Goal: Use online tool/utility: Utilize a website feature to perform a specific function

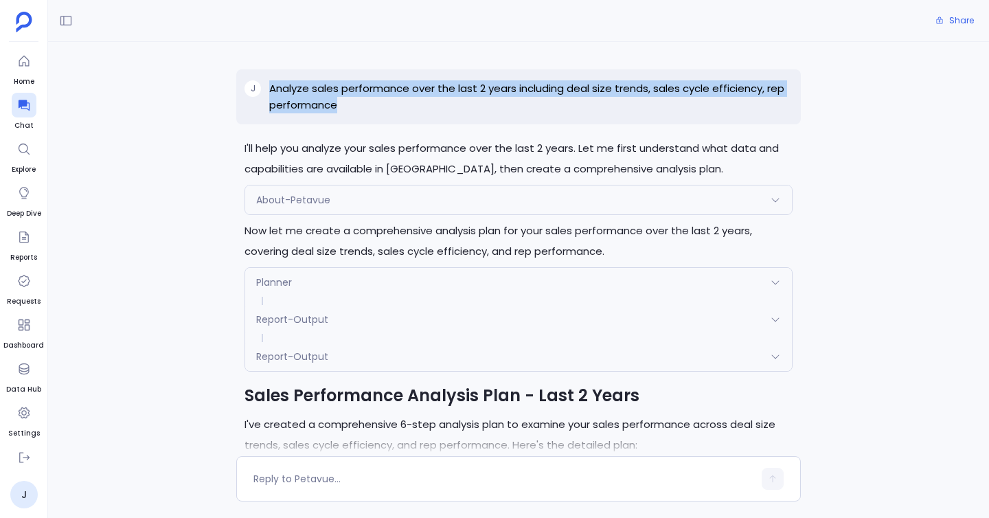
drag, startPoint x: 266, startPoint y: 90, endPoint x: 347, endPoint y: 113, distance: 84.1
click at [347, 113] on div "j Analyze sales performance over the last 2 years including deal size trends, s…" at bounding box center [518, 96] width 564 height 55
copy p "Analyze sales performance over the last 2 years including deal size trends, sal…"
click at [19, 78] on span "Home" at bounding box center [24, 81] width 25 height 11
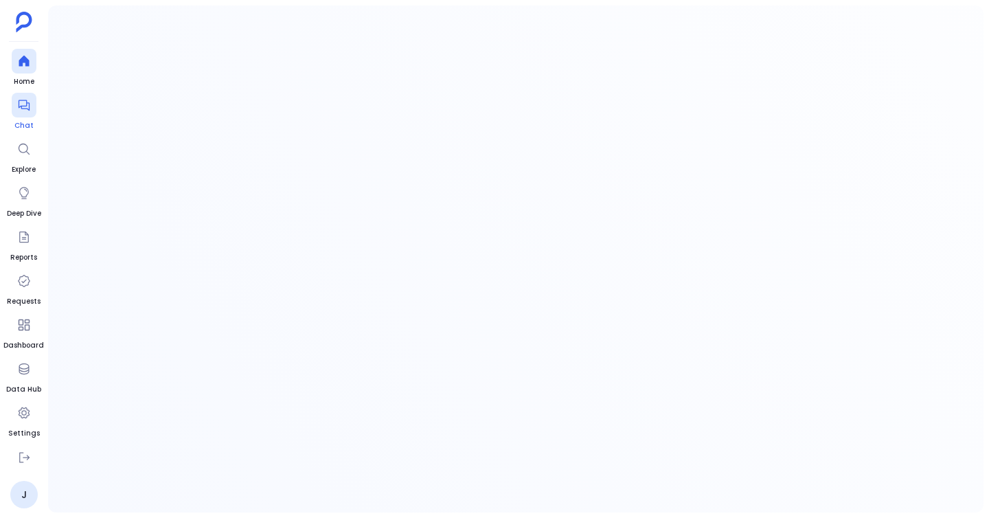
click at [19, 115] on div at bounding box center [24, 105] width 25 height 25
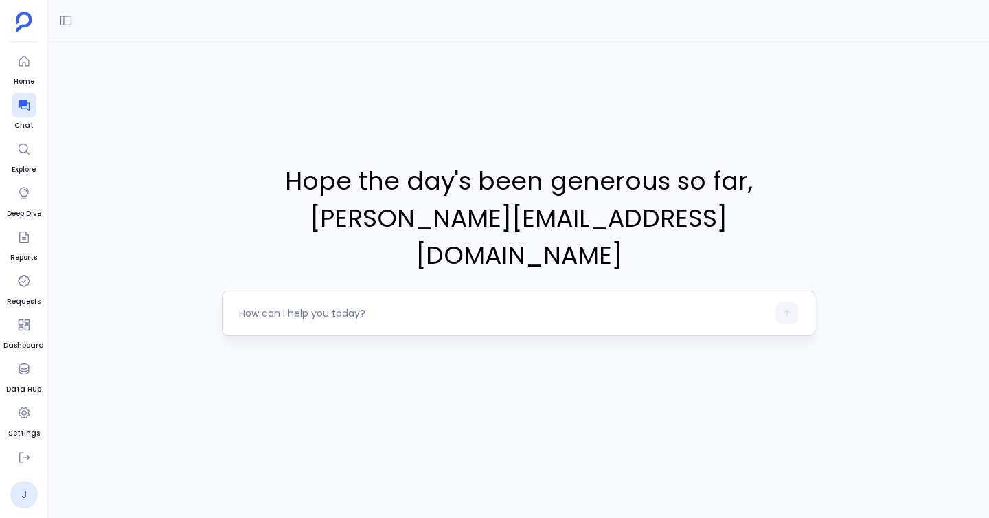
click at [299, 306] on textarea at bounding box center [503, 313] width 529 height 14
click at [315, 302] on div at bounding box center [503, 313] width 529 height 22
click at [310, 306] on textarea at bounding box center [503, 313] width 529 height 14
type textarea "Analyze sales performance over the last 2 years including deal size trends, sal…"
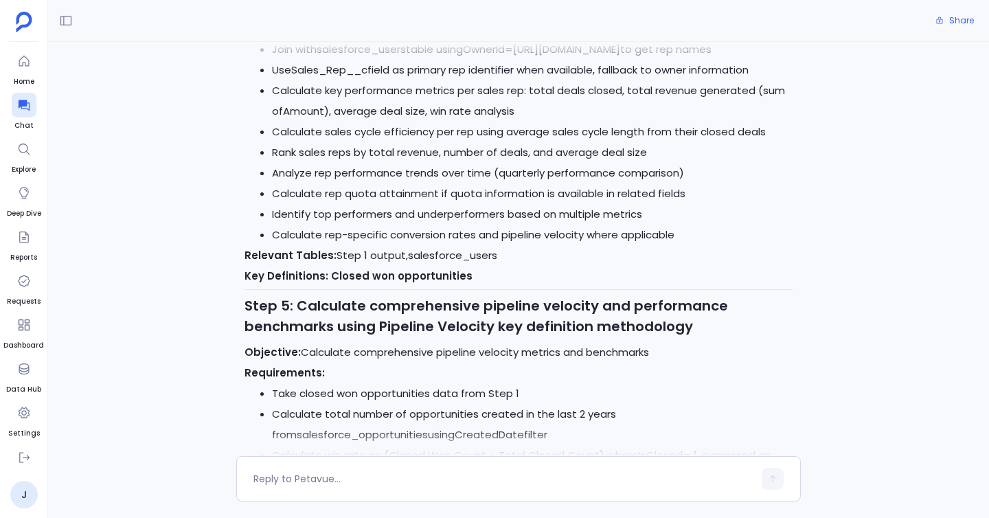
scroll to position [1698, 0]
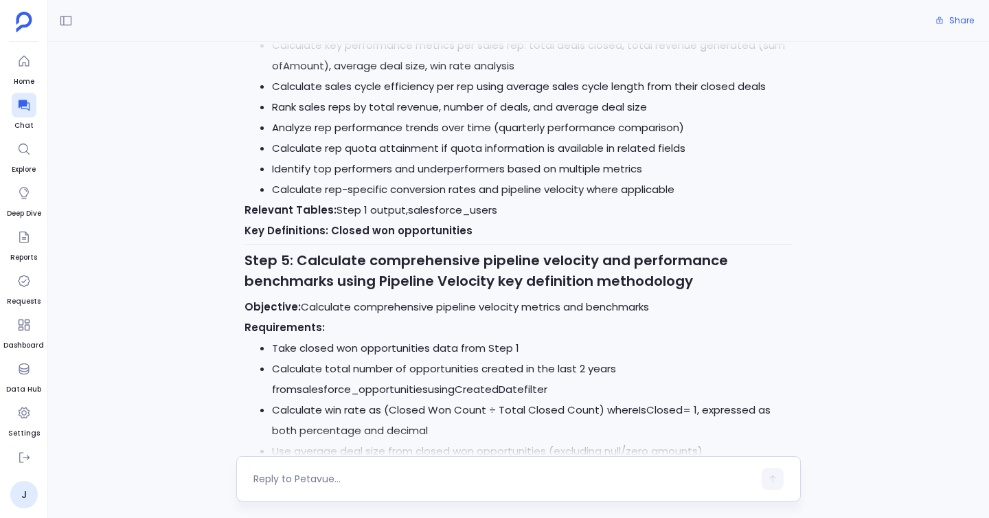
click at [345, 472] on textarea at bounding box center [503, 479] width 500 height 14
type textarea "Yes\"
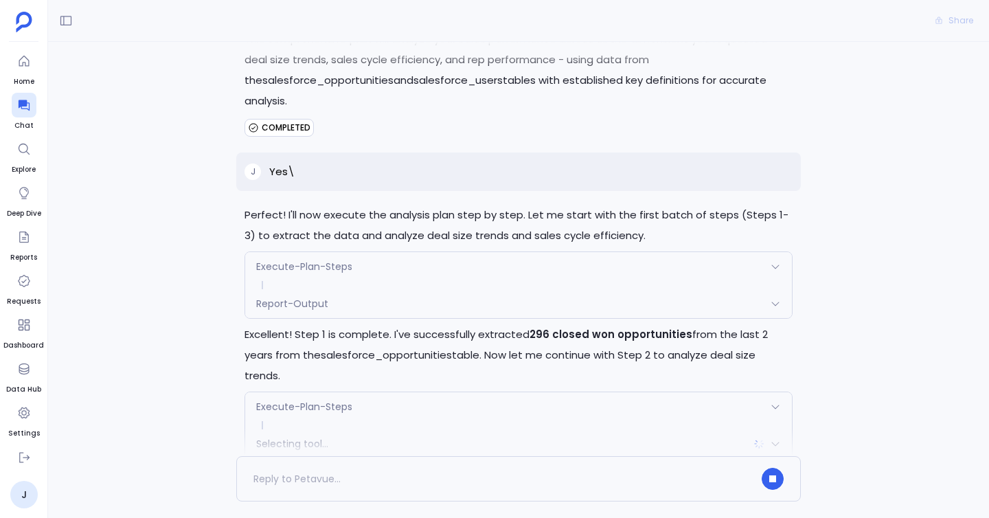
scroll to position [2379, 0]
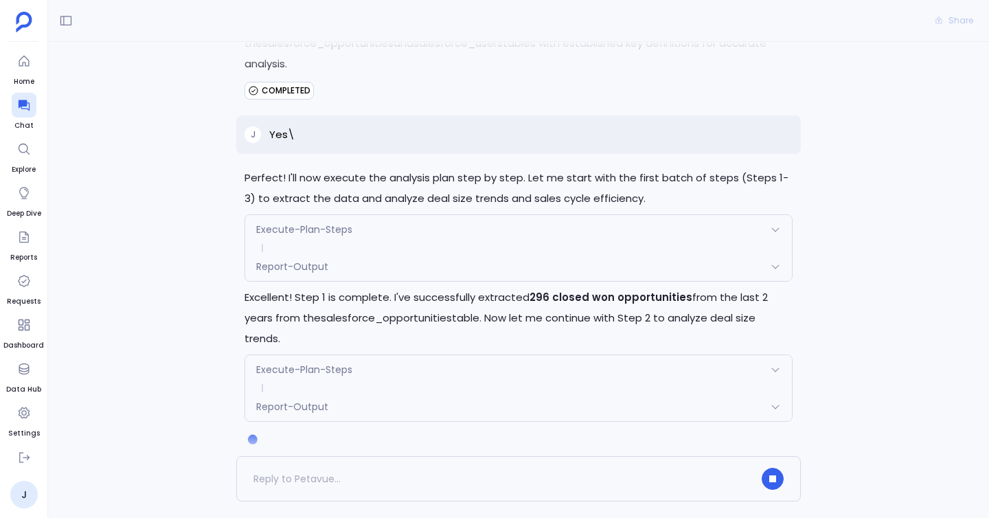
click at [558, 139] on div "j Yes\" at bounding box center [518, 134] width 564 height 38
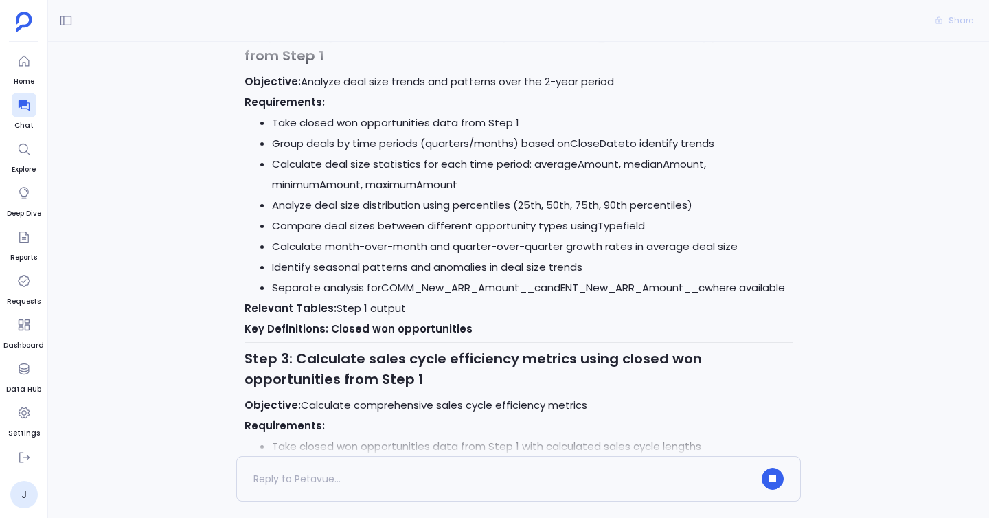
scroll to position [0, 0]
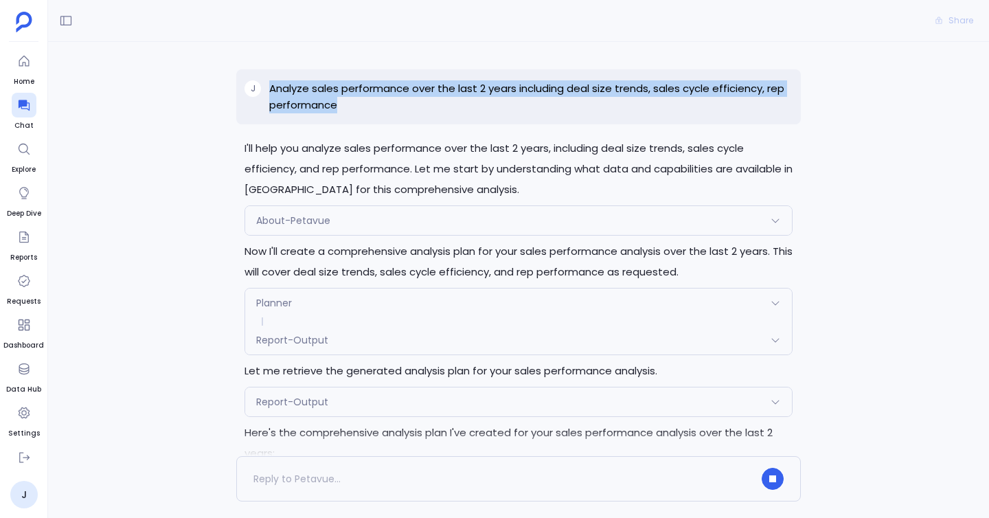
drag, startPoint x: 259, startPoint y: 84, endPoint x: 417, endPoint y: 115, distance: 160.8
click at [417, 115] on div "j Analyze sales performance over the last 2 years including deal size trends, s…" at bounding box center [518, 96] width 564 height 55
copy div "Analyze sales performance over the last 2 years including deal size trends, sal…"
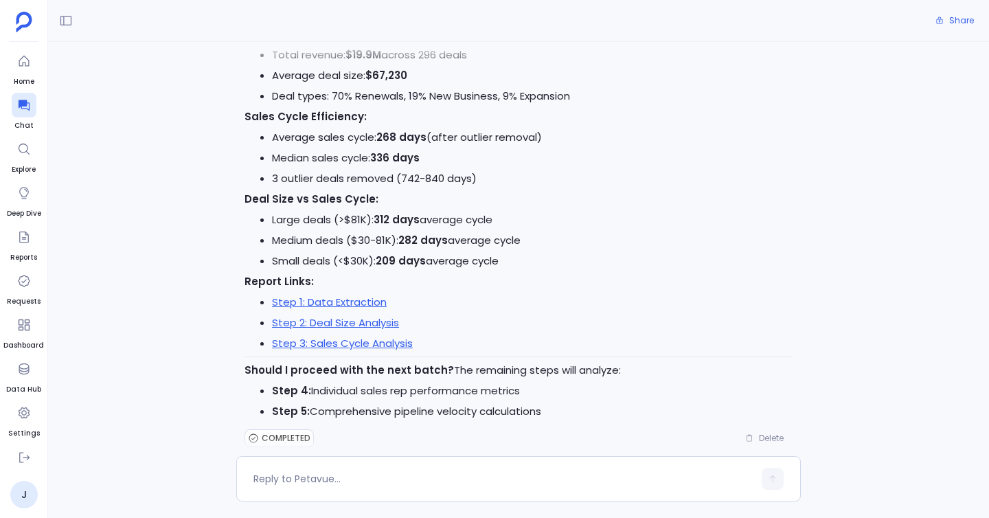
click at [194, 197] on div "j Analyze sales performance over the last 2 years including deal size trends, s…" at bounding box center [518, 249] width 941 height 414
click at [336, 465] on div at bounding box center [518, 478] width 564 height 45
click at [323, 492] on div at bounding box center [518, 478] width 564 height 45
click at [332, 476] on textarea at bounding box center [503, 479] width 500 height 14
type textarea "go ahead"
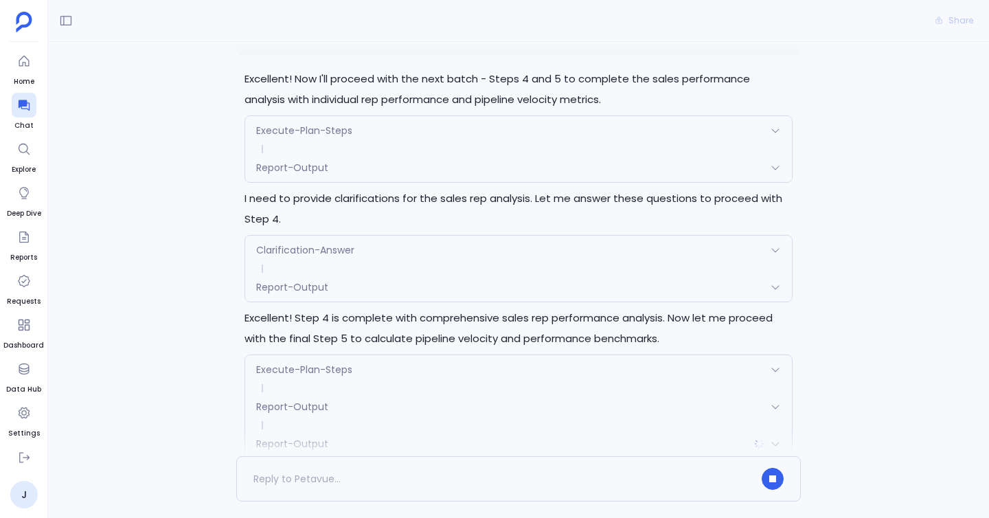
scroll to position [3600, 0]
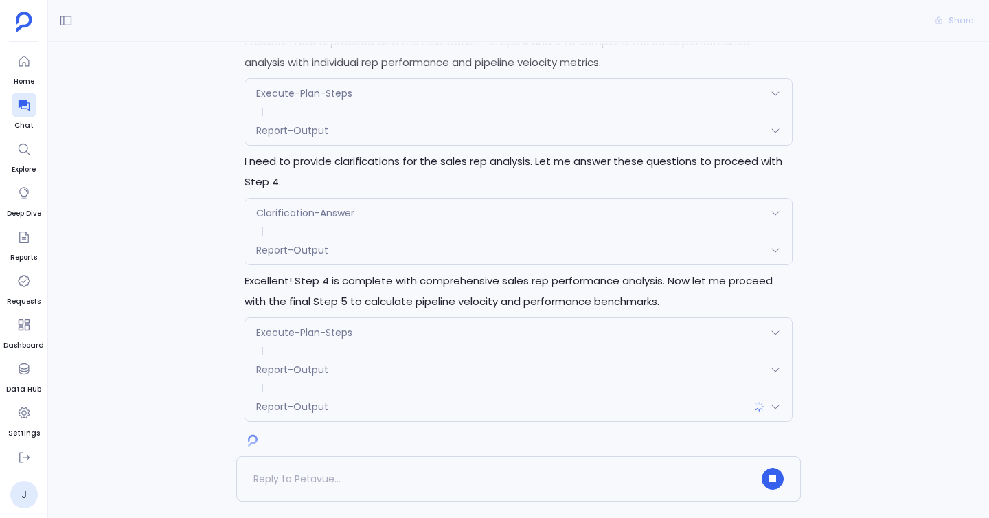
click at [337, 236] on div "Report-Output" at bounding box center [518, 250] width 547 height 29
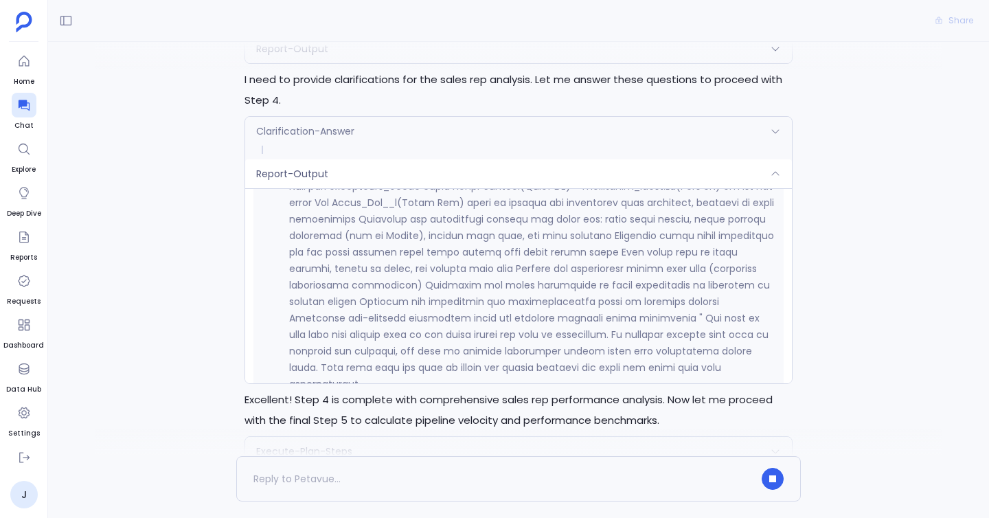
scroll to position [8416, 0]
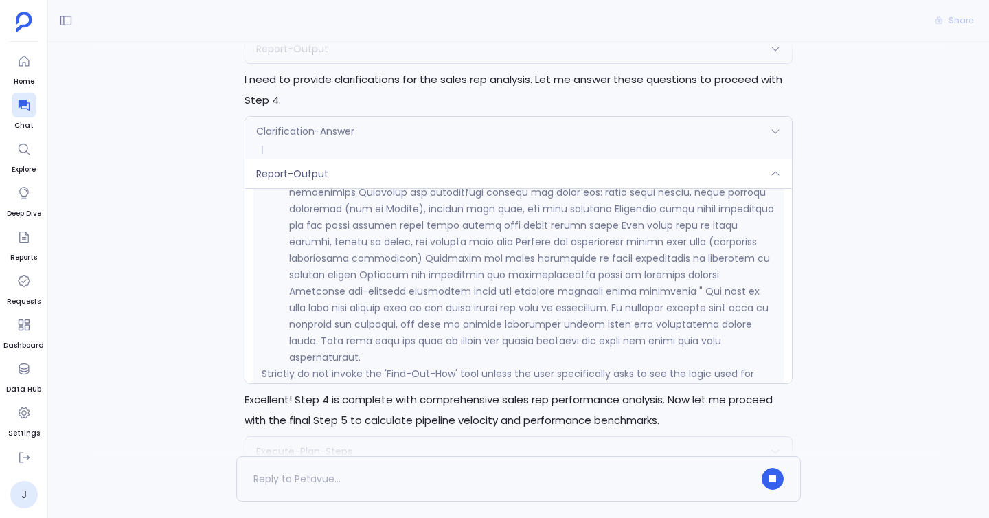
click at [336, 159] on div "Report-Output" at bounding box center [518, 173] width 547 height 29
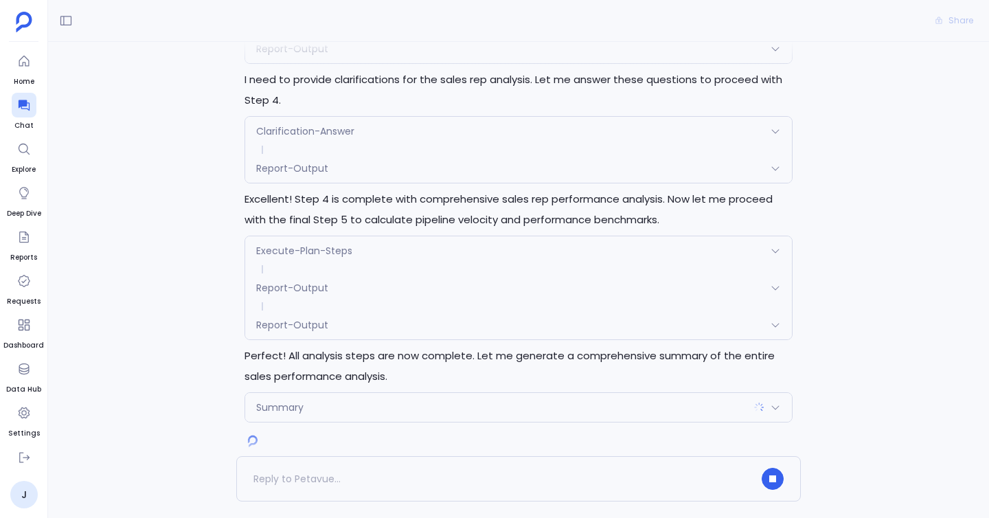
scroll to position [3682, 0]
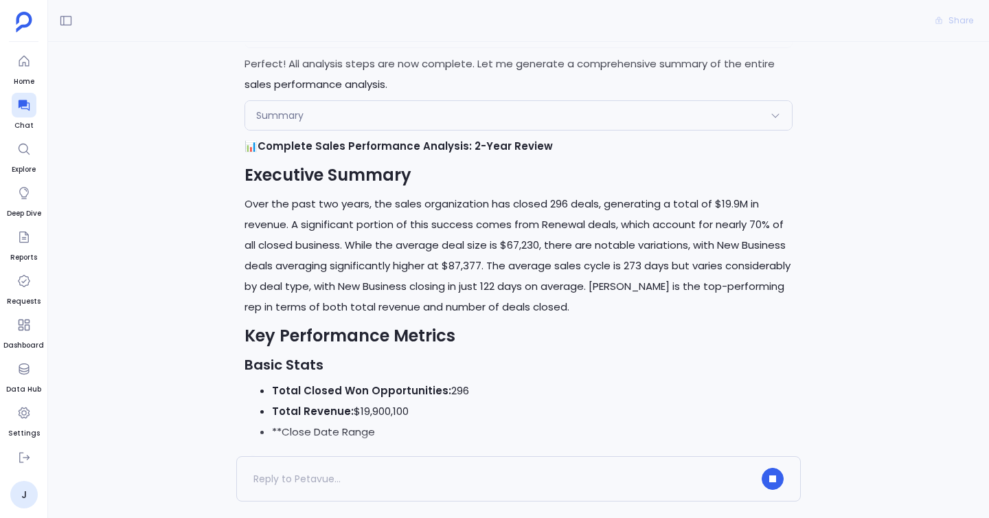
click at [356, 194] on p "Over the past two years, the sales organization has closed 296 deals, generatin…" at bounding box center [518, 256] width 548 height 124
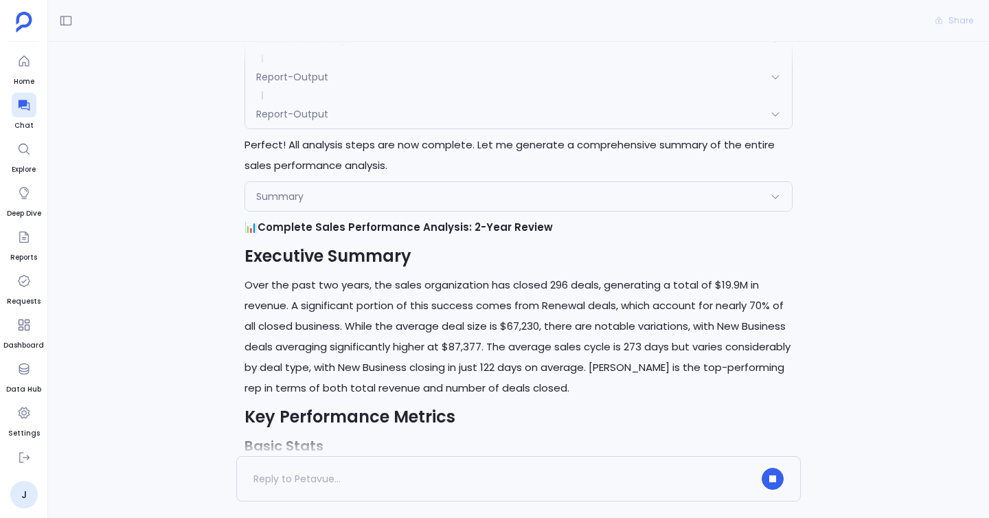
scroll to position [3892, 0]
click at [356, 183] on div "Summary" at bounding box center [518, 197] width 547 height 29
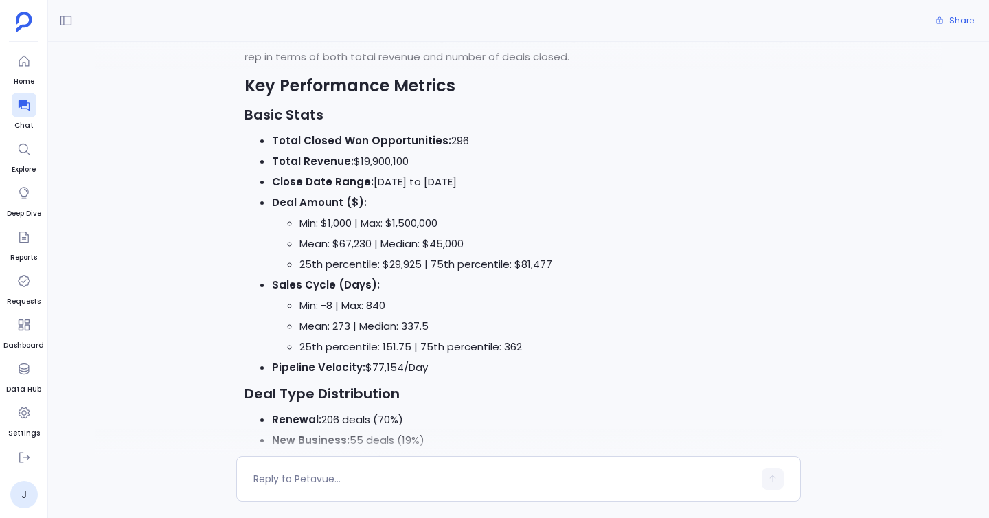
scroll to position [4420, 0]
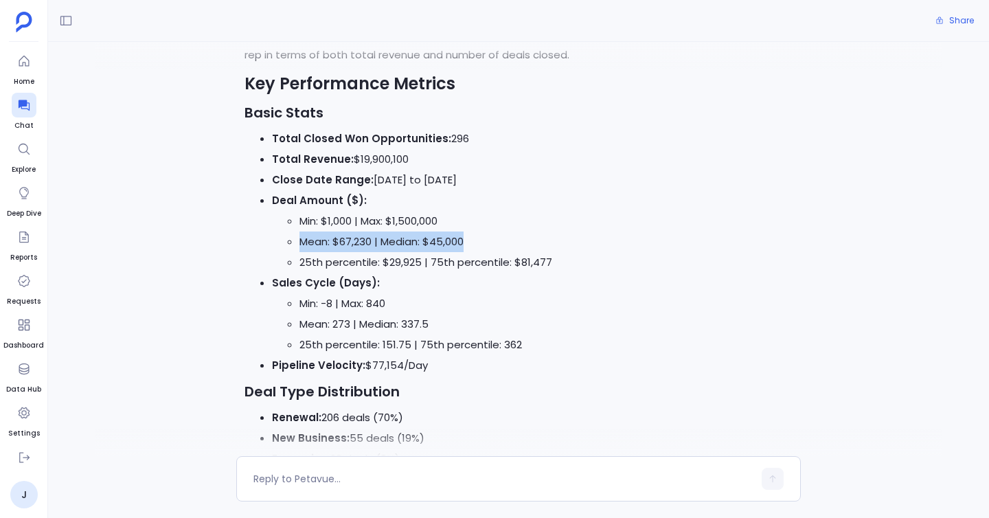
drag, startPoint x: 299, startPoint y: 223, endPoint x: 466, endPoint y: 229, distance: 167.0
click at [466, 231] on li "Mean: $67,230 | Median: $45,000" at bounding box center [545, 241] width 493 height 21
click at [386, 231] on li "Mean: $67,230 | Median: $45,000" at bounding box center [545, 241] width 493 height 21
drag, startPoint x: 382, startPoint y: 222, endPoint x: 470, endPoint y: 235, distance: 88.2
click at [470, 233] on ul "Min: $1,000 | Max: $1,500,000 Mean: $67,230 | Median: $45,000 25th percentile: …" at bounding box center [532, 242] width 521 height 62
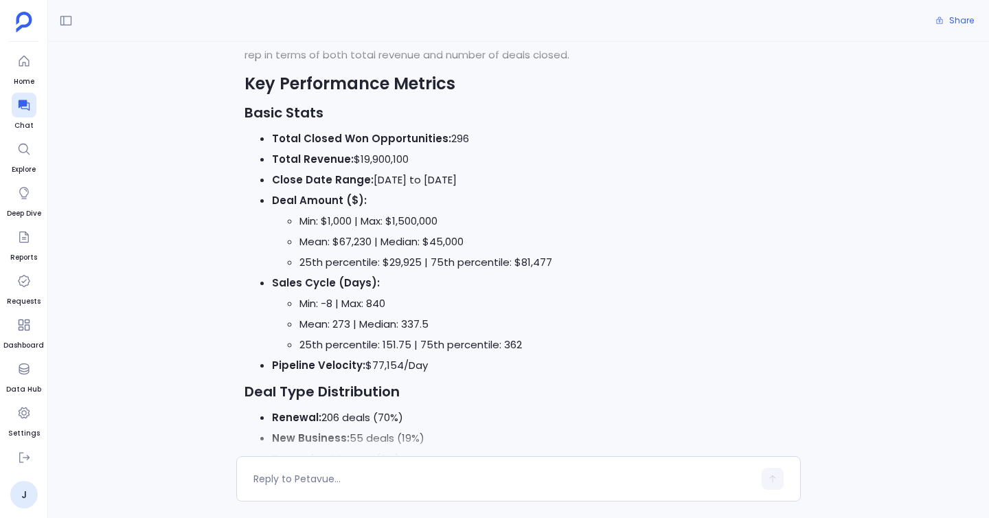
click at [385, 293] on li "Min: -8 | Max: 840" at bounding box center [545, 303] width 493 height 21
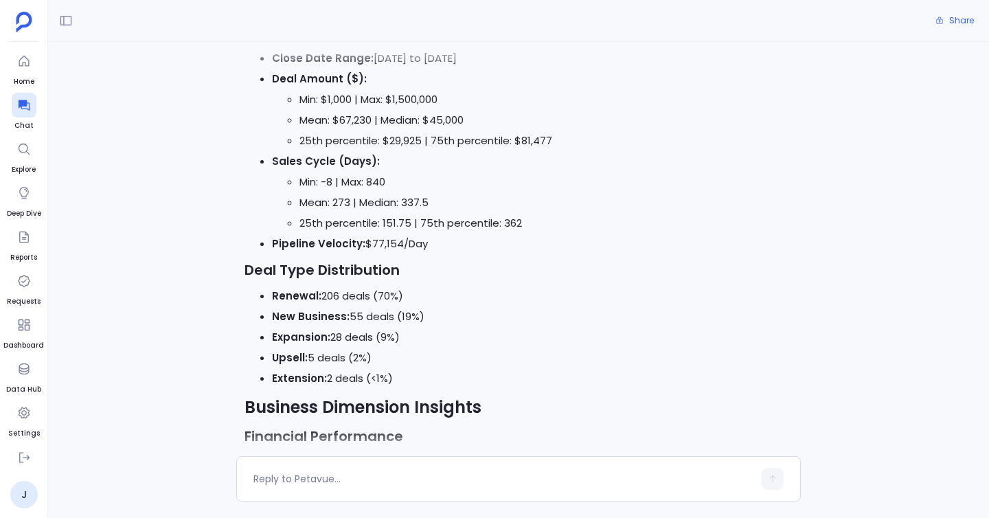
scroll to position [4549, 0]
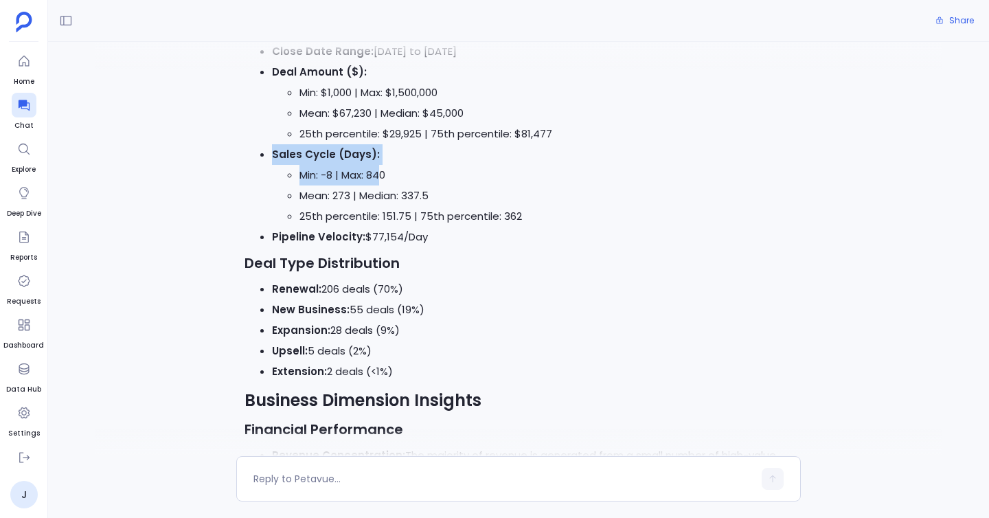
drag, startPoint x: 271, startPoint y: 133, endPoint x: 382, endPoint y: 160, distance: 114.4
click at [382, 160] on li "Sales Cycle (Days): Min: -8 | Max: 840 Mean: 273 | Median: 337.5 25th percentil…" at bounding box center [532, 185] width 521 height 82
click at [338, 165] on li "Min: -8 | Max: 840" at bounding box center [545, 175] width 493 height 21
drag, startPoint x: 322, startPoint y: 157, endPoint x: 336, endPoint y: 157, distance: 14.4
click at [336, 165] on li "Min: -8 | Max: 840" at bounding box center [545, 175] width 493 height 21
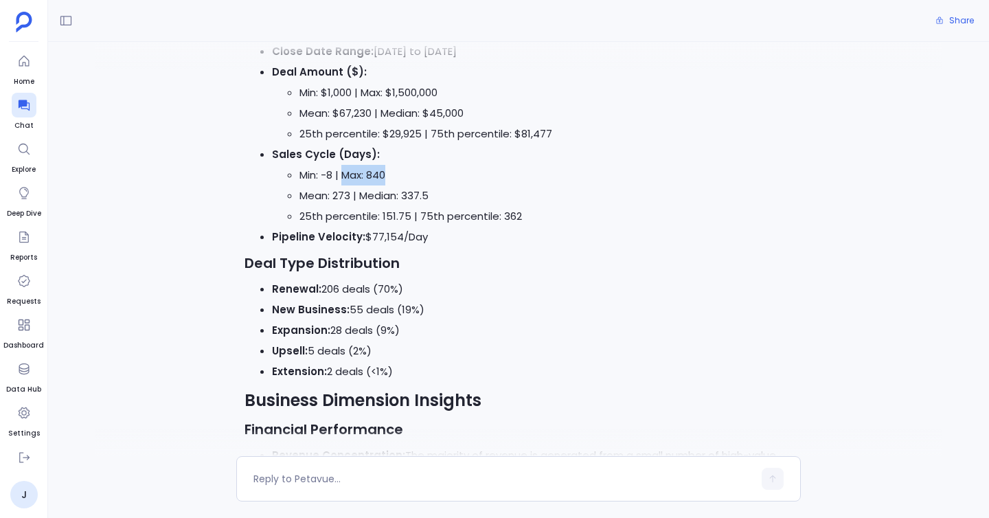
drag, startPoint x: 345, startPoint y: 157, endPoint x: 398, endPoint y: 150, distance: 54.0
click at [398, 165] on li "Min: -8 | Max: 840" at bounding box center [545, 175] width 493 height 21
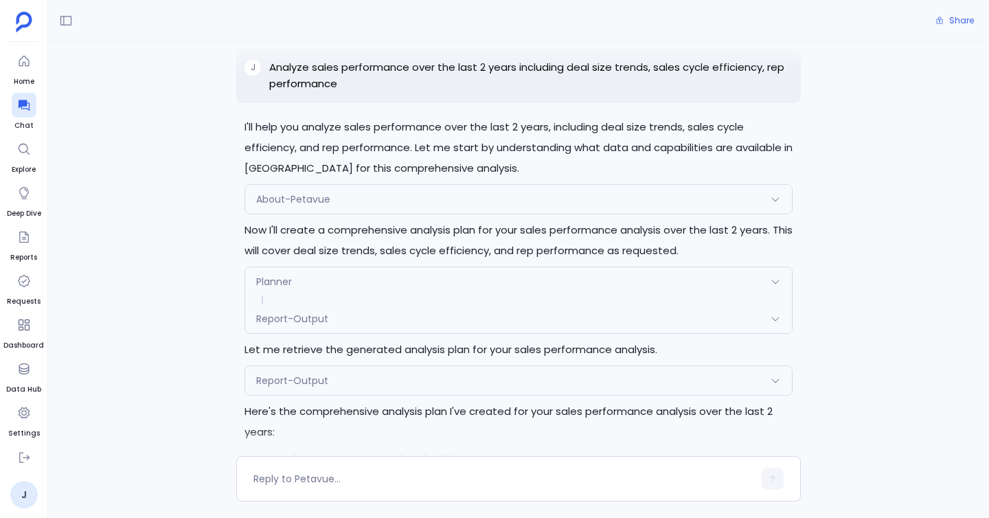
scroll to position [0, 0]
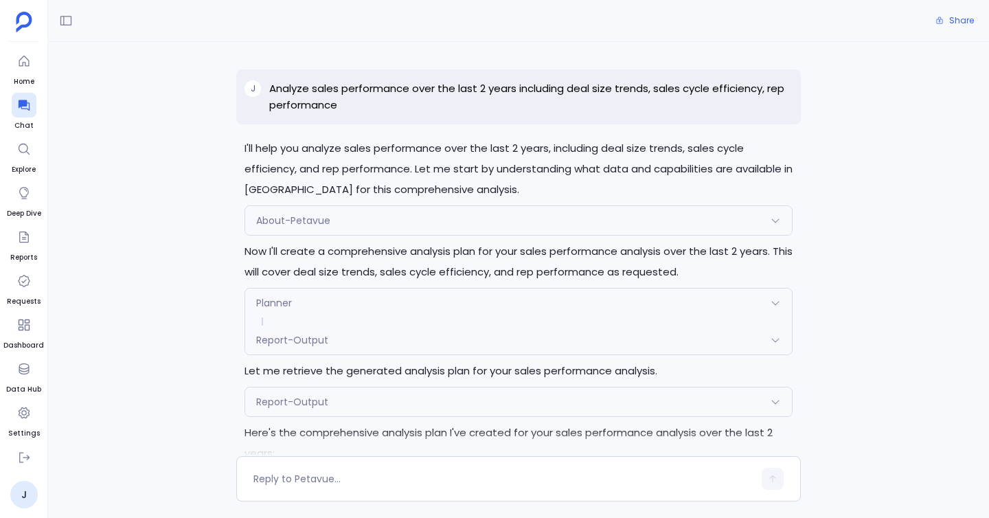
click at [615, 220] on div "About-Petavue" at bounding box center [518, 220] width 547 height 29
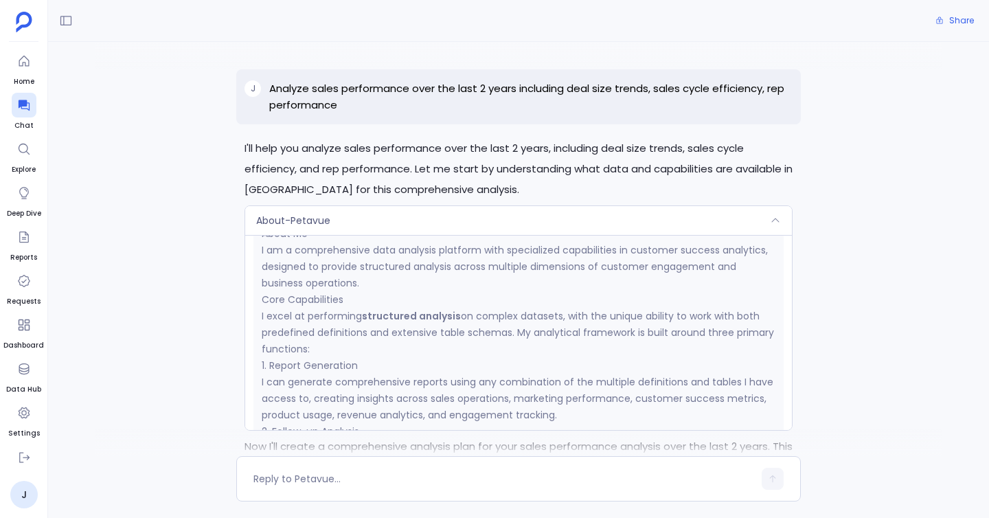
scroll to position [230, 0]
click at [363, 284] on p "I am a comprehensive data analysis platform with specialized capabilities in cu…" at bounding box center [519, 267] width 514 height 49
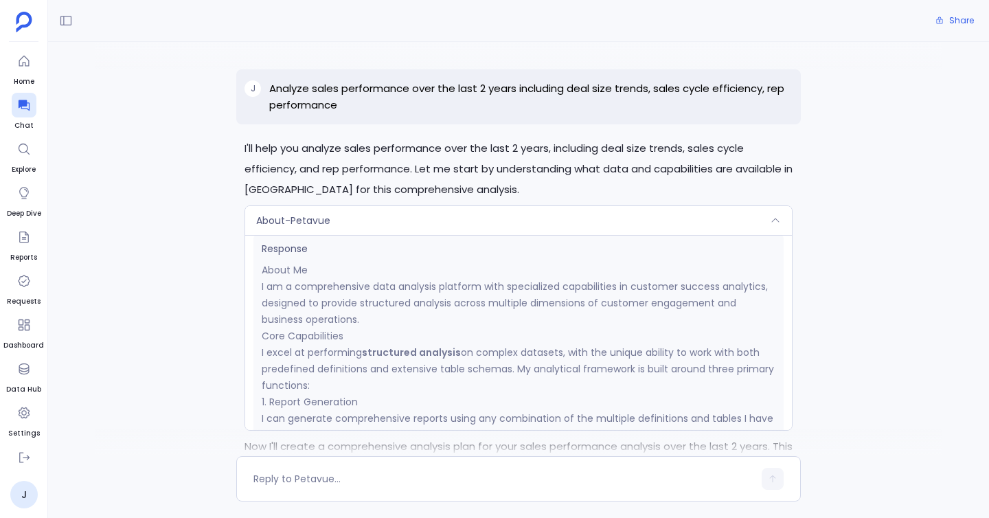
scroll to position [192, 0]
click at [367, 316] on p "I am a comprehensive data analysis platform with specialized capabilities in cu…" at bounding box center [519, 306] width 514 height 49
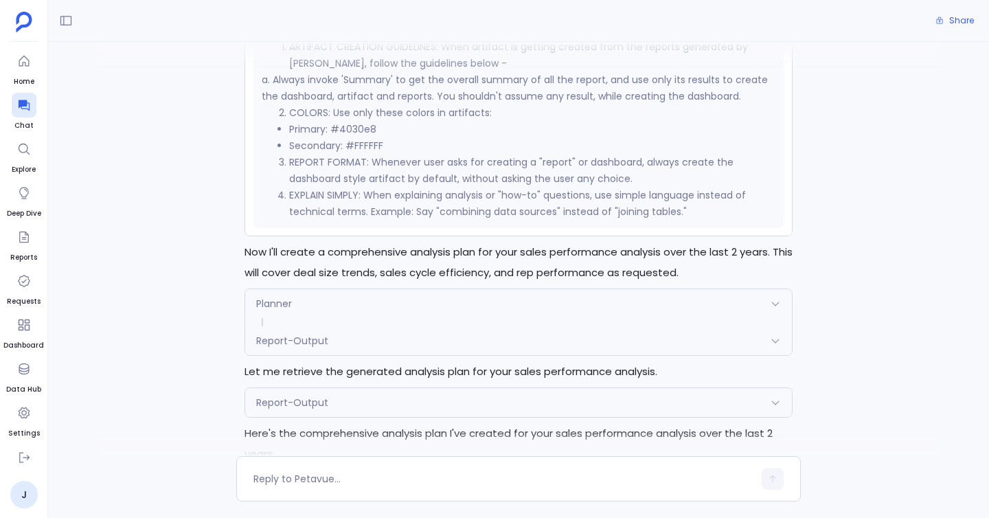
scroll to position [203, 0]
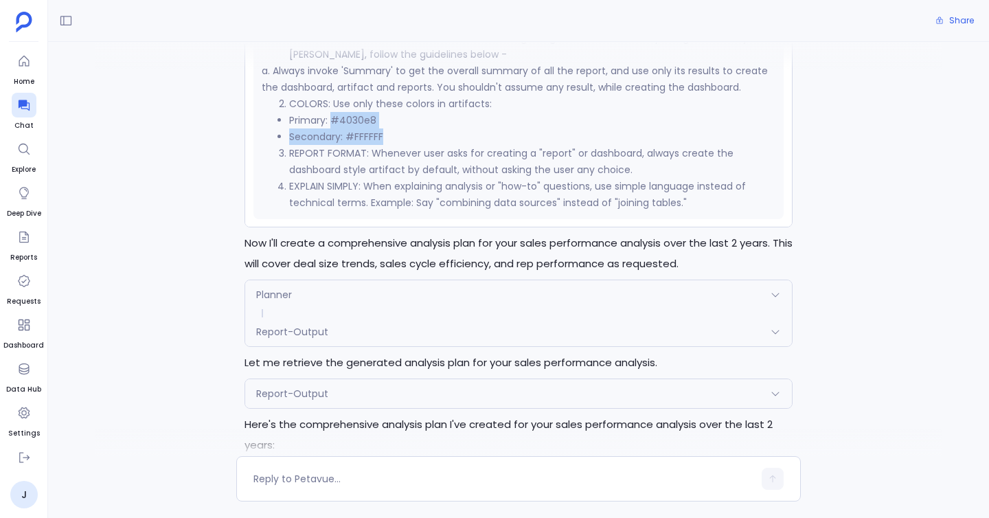
drag, startPoint x: 389, startPoint y: 128, endPoint x: 331, endPoint y: 115, distance: 59.8
click at [331, 115] on ul "Primary: #4030e8 Secondary: #FFFFFF" at bounding box center [519, 128] width 514 height 33
click at [331, 115] on li "Primary: #4030e8" at bounding box center [532, 120] width 486 height 16
drag, startPoint x: 331, startPoint y: 115, endPoint x: 376, endPoint y: 115, distance: 44.6
click at [376, 115] on li "Primary: #4030e8" at bounding box center [532, 120] width 486 height 16
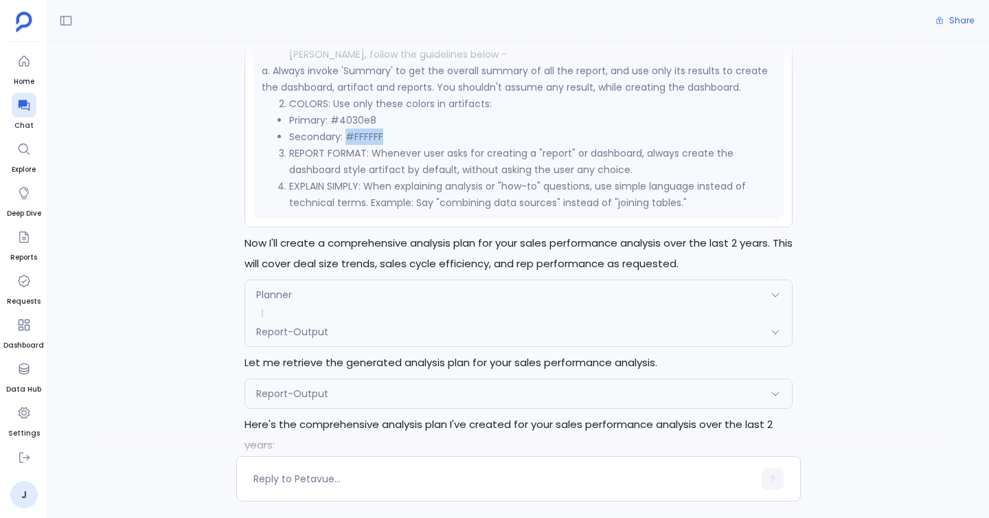
drag, startPoint x: 385, startPoint y: 133, endPoint x: 347, endPoint y: 131, distance: 37.8
click at [347, 131] on li "Secondary: #FFFFFF" at bounding box center [532, 136] width 486 height 16
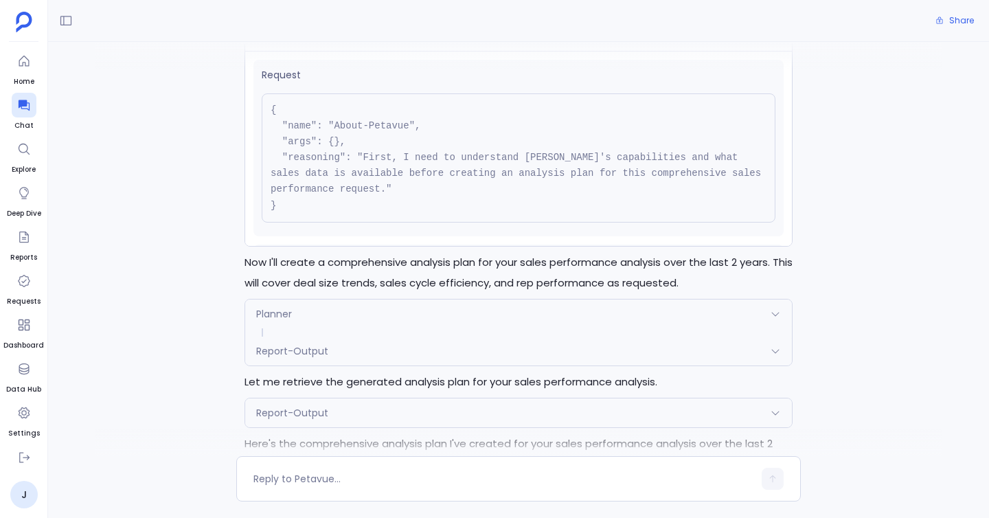
scroll to position [217, 0]
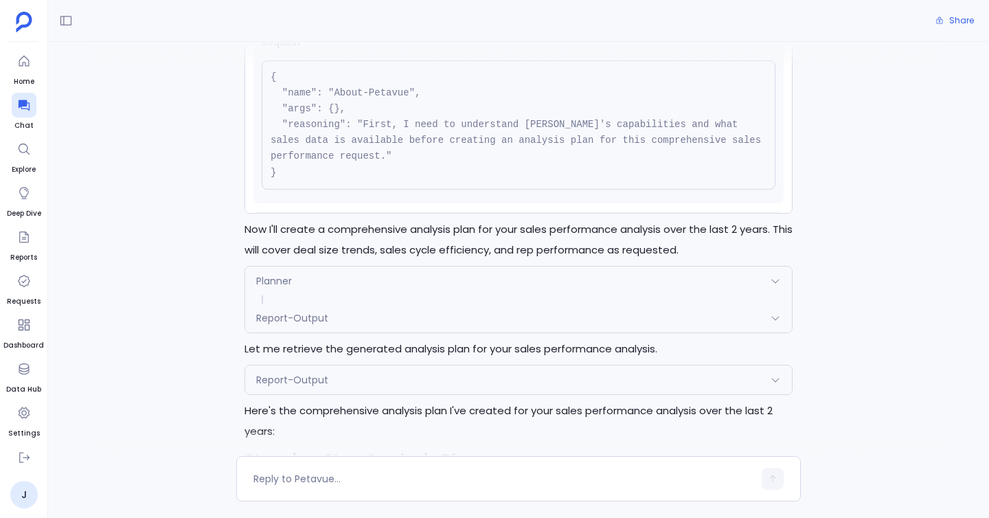
click at [306, 286] on div "Planner" at bounding box center [518, 280] width 547 height 29
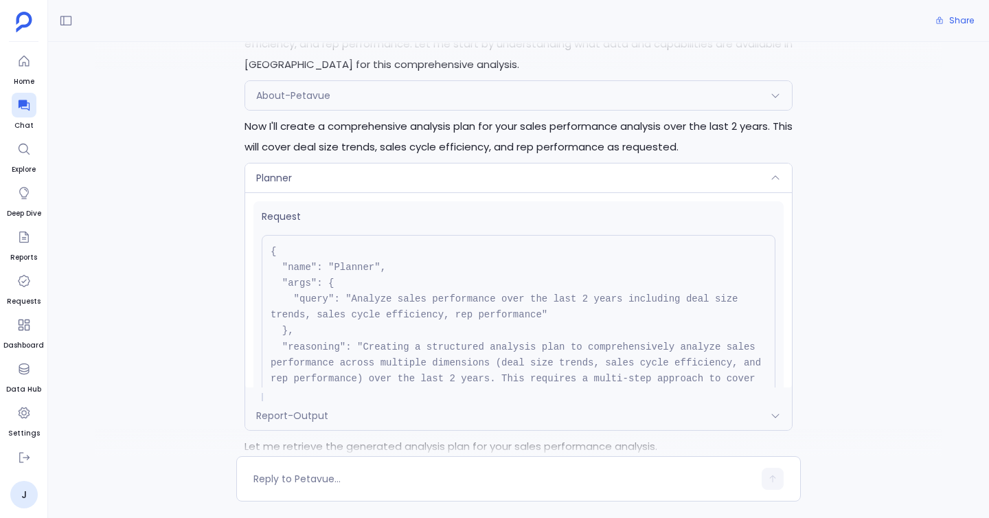
scroll to position [117, 0]
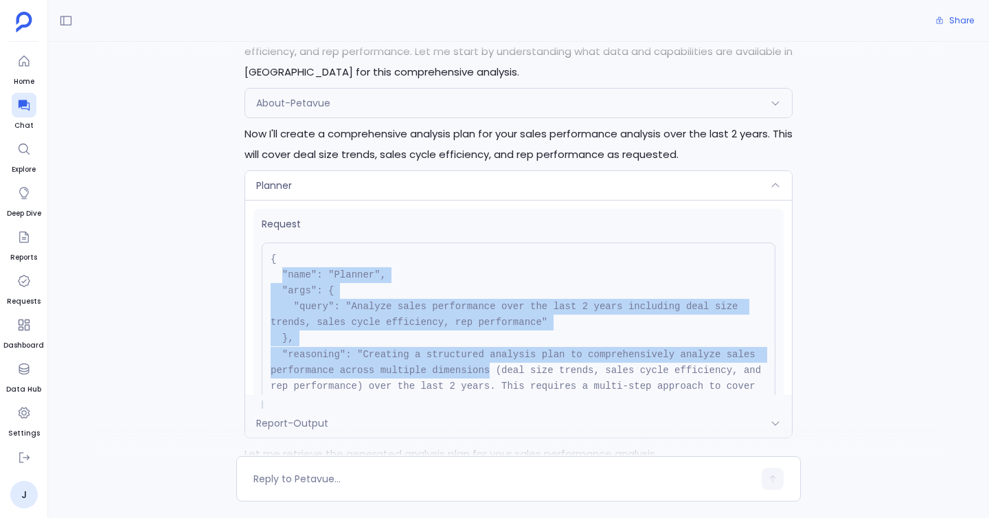
drag, startPoint x: 281, startPoint y: 275, endPoint x: 489, endPoint y: 372, distance: 229.8
click at [489, 372] on pre "{ "name": "Planner", "args": { "query": "Analyze sales performance over the las…" at bounding box center [519, 338] width 514 height 192
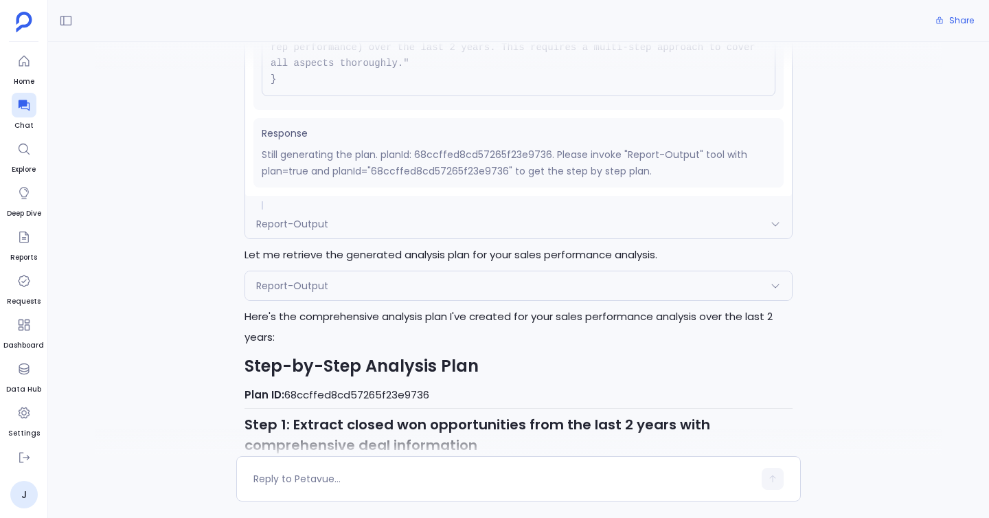
scroll to position [363, 0]
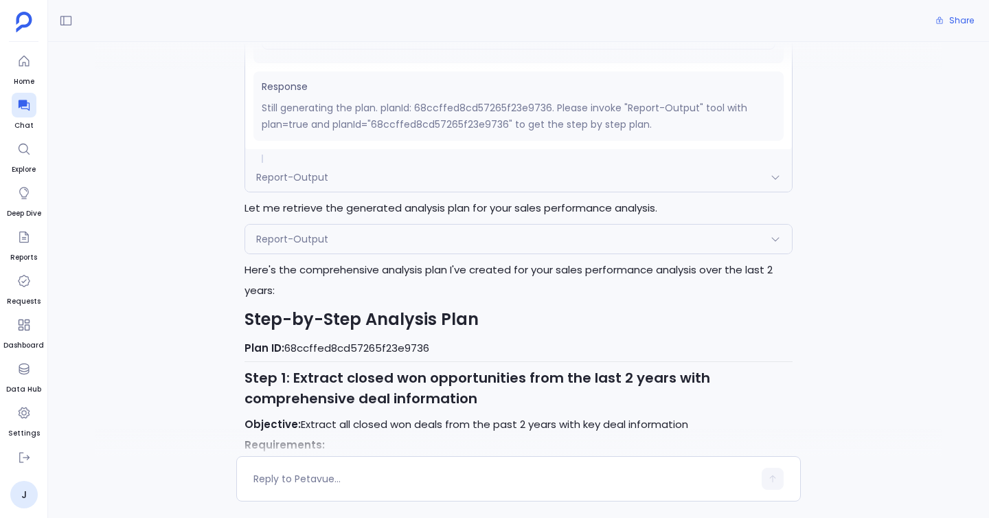
click at [455, 180] on div "Report-Output" at bounding box center [518, 177] width 547 height 29
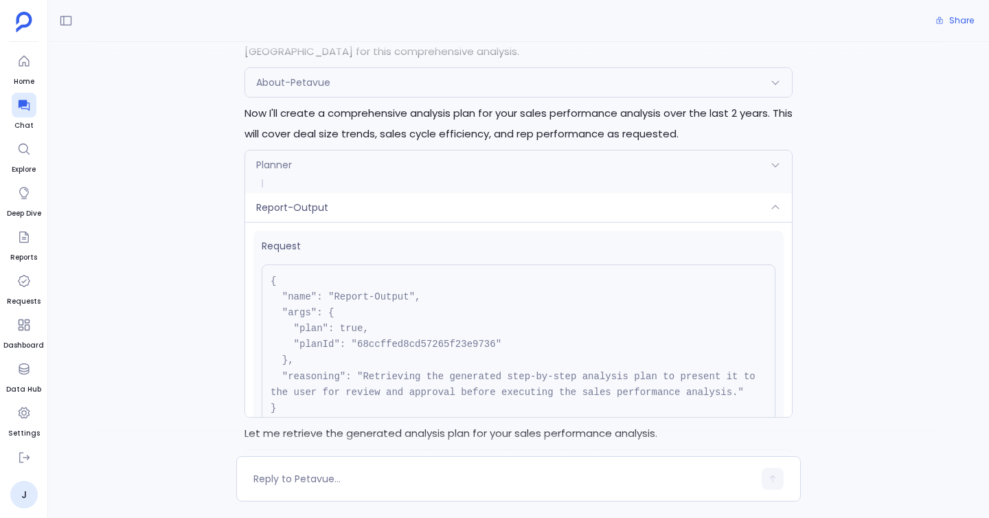
scroll to position [140, 0]
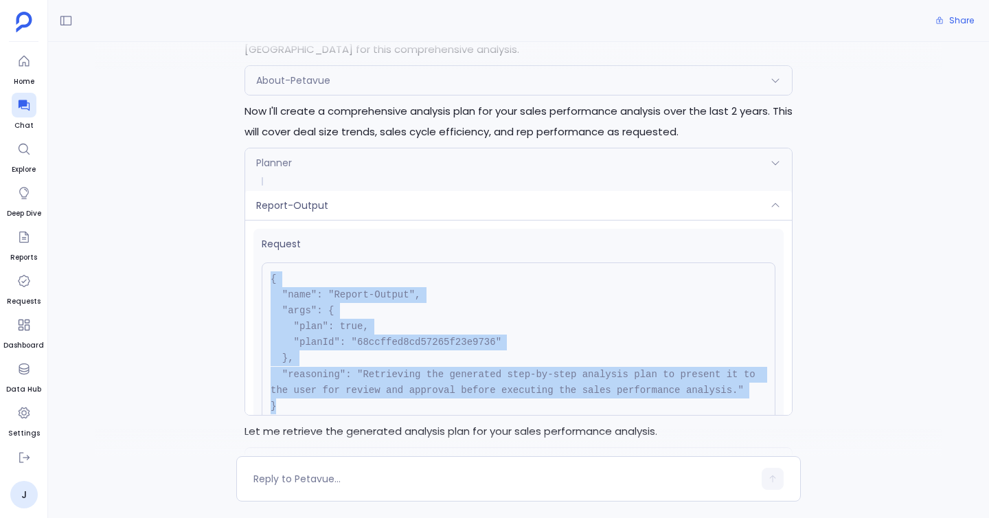
drag, startPoint x: 270, startPoint y: 279, endPoint x: 398, endPoint y: 399, distance: 175.9
click at [398, 399] on pre "{ "name": "Report-Output", "args": { "plan": true, "planId": "68ccffed8cd57265f…" at bounding box center [519, 342] width 514 height 161
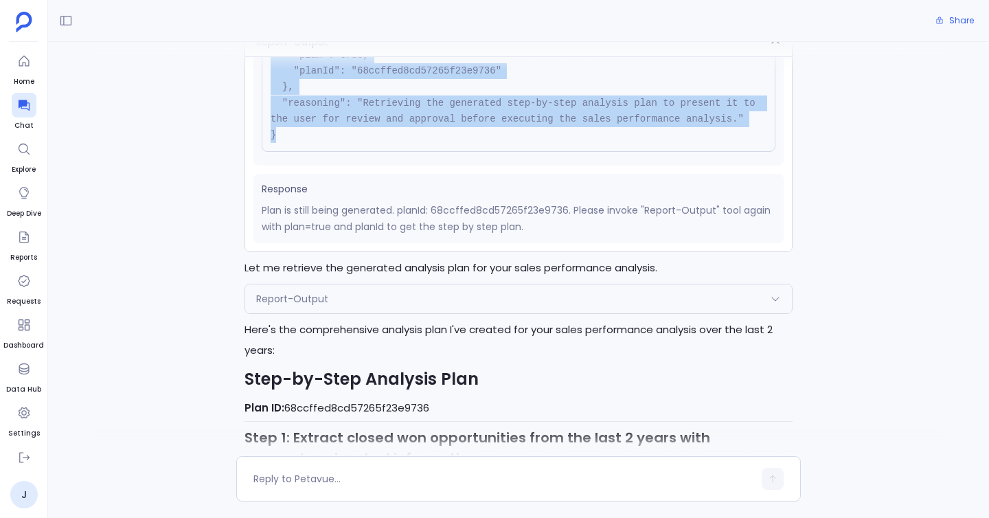
scroll to position [312, 0]
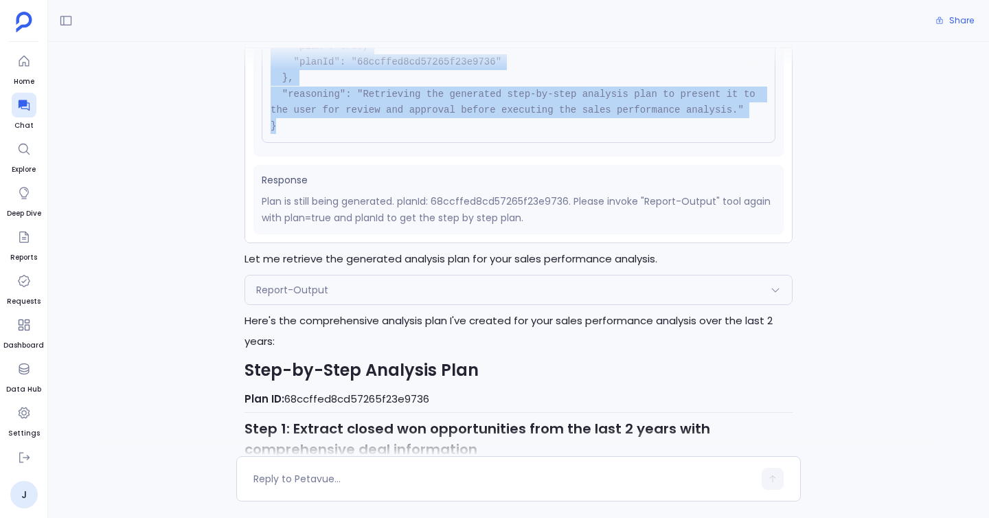
click at [315, 295] on span "Report-Output" at bounding box center [292, 290] width 72 height 14
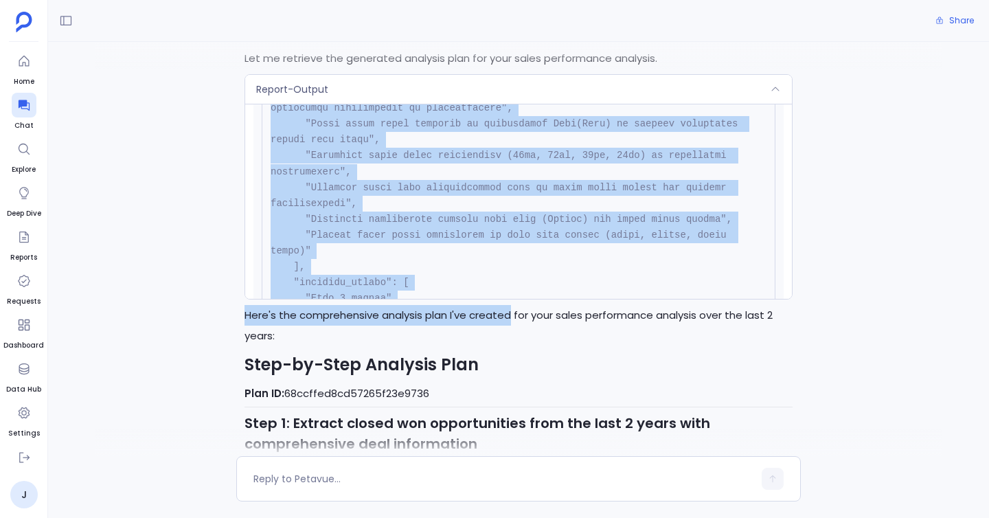
scroll to position [1412, 0]
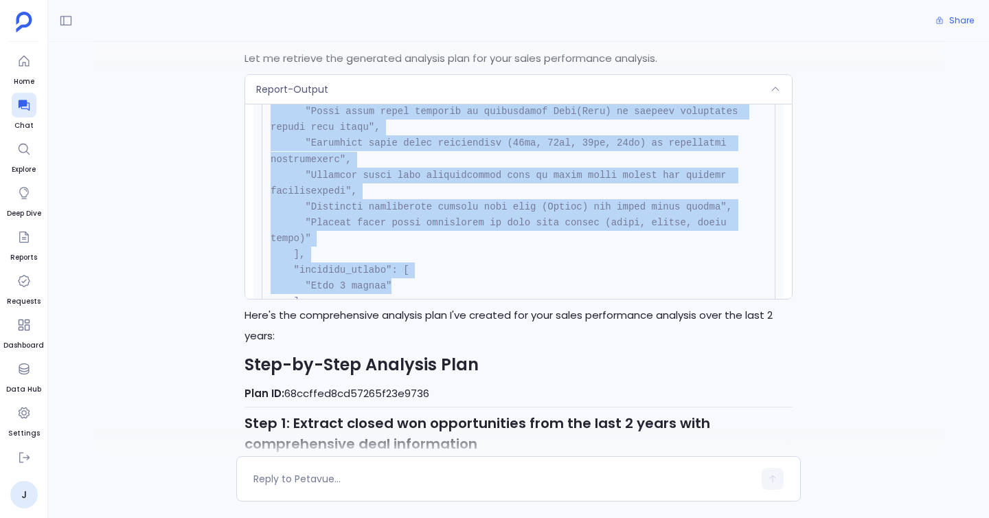
drag, startPoint x: 272, startPoint y: 160, endPoint x: 516, endPoint y: 280, distance: 271.8
click at [519, 281] on div "Request { "name": "Report-Output", "args": { "plan": true, "planId": "68ccffed8…" at bounding box center [518, 201] width 547 height 195
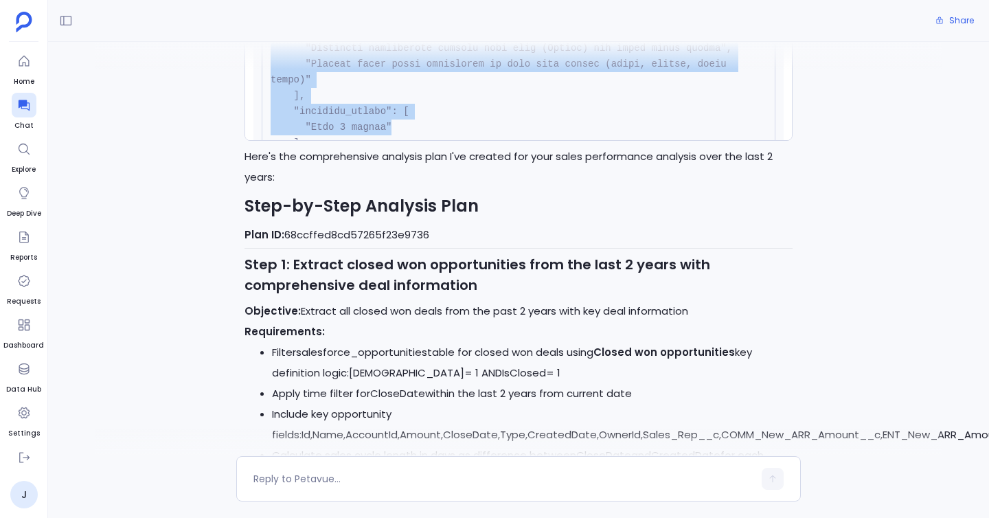
scroll to position [469, 0]
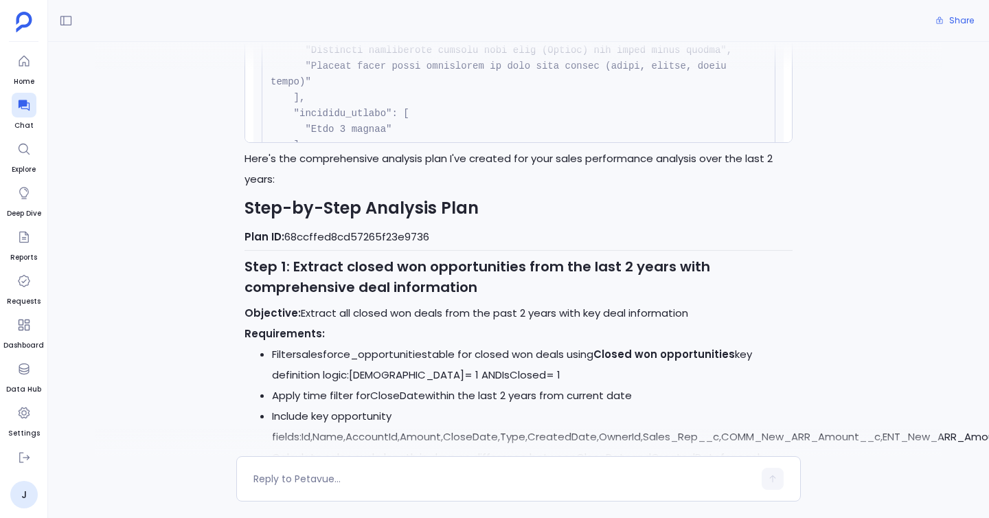
click at [425, 236] on p "Plan ID: 68ccffed8cd57265f23e9736" at bounding box center [518, 237] width 548 height 21
drag, startPoint x: 438, startPoint y: 236, endPoint x: 286, endPoint y: 236, distance: 152.4
click at [286, 236] on p "Plan ID: 68ccffed8cd57265f23e9736" at bounding box center [518, 237] width 548 height 21
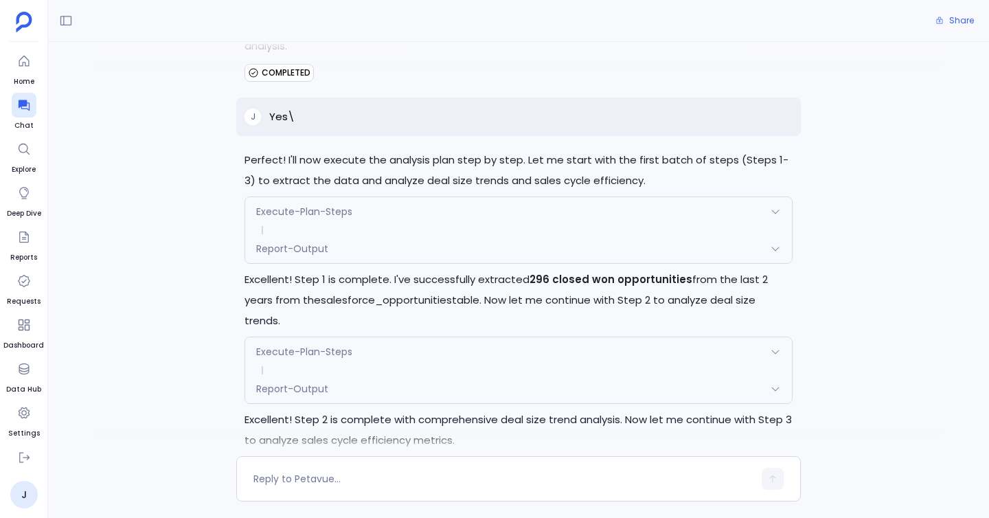
scroll to position [2594, 0]
click at [380, 189] on p "Perfect! I'll now execute the analysis plan step by step. Let me start with the…" at bounding box center [518, 168] width 548 height 41
click at [380, 199] on div "Execute-Plan-Steps" at bounding box center [518, 210] width 547 height 29
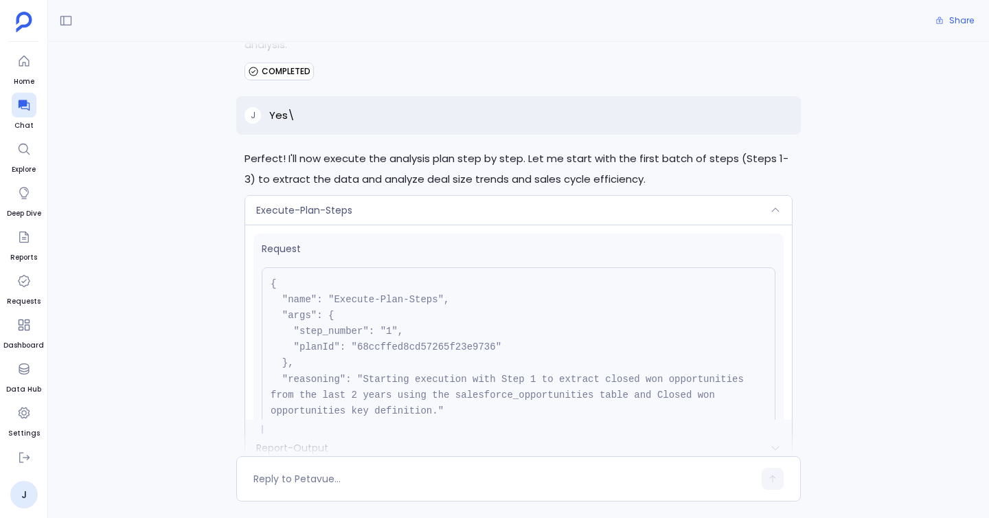
scroll to position [124, 0]
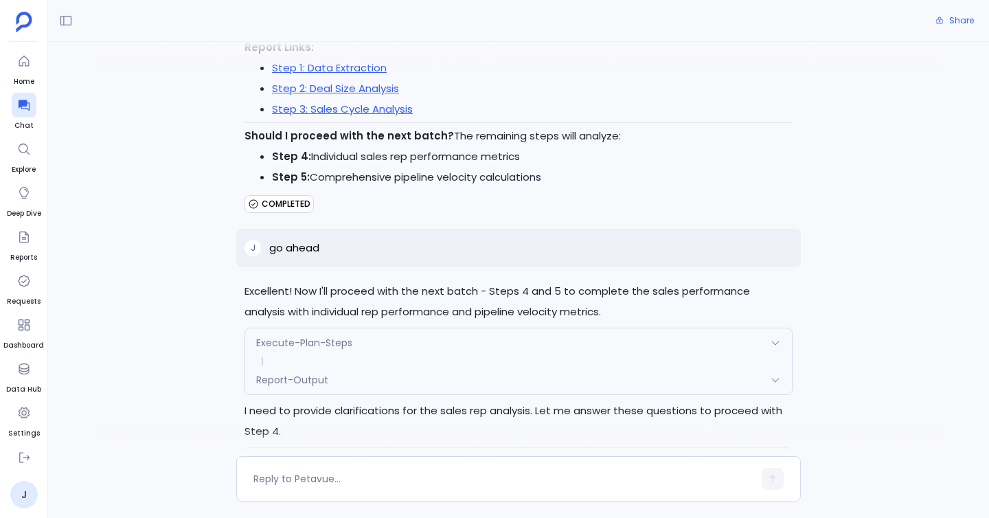
click at [358, 328] on div "Execute-Plan-Steps" at bounding box center [518, 342] width 547 height 29
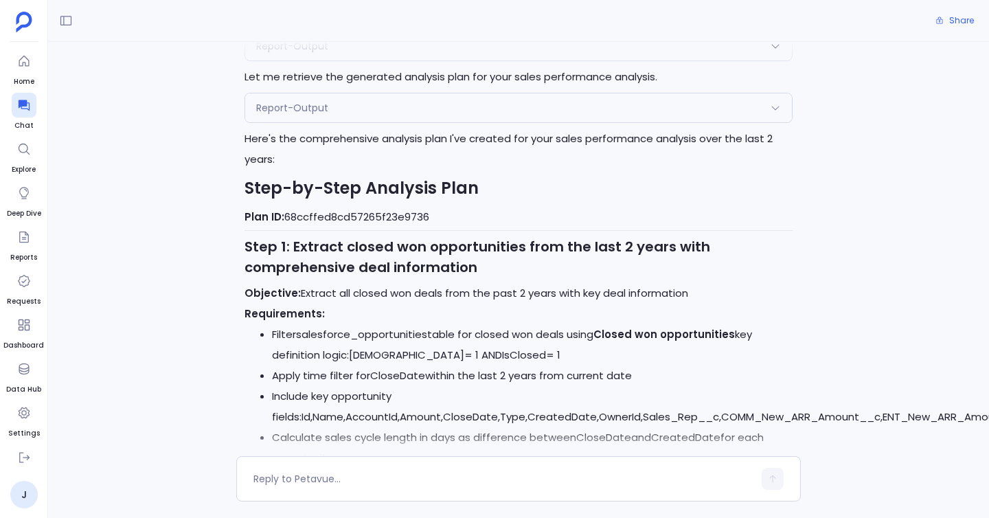
scroll to position [0, 0]
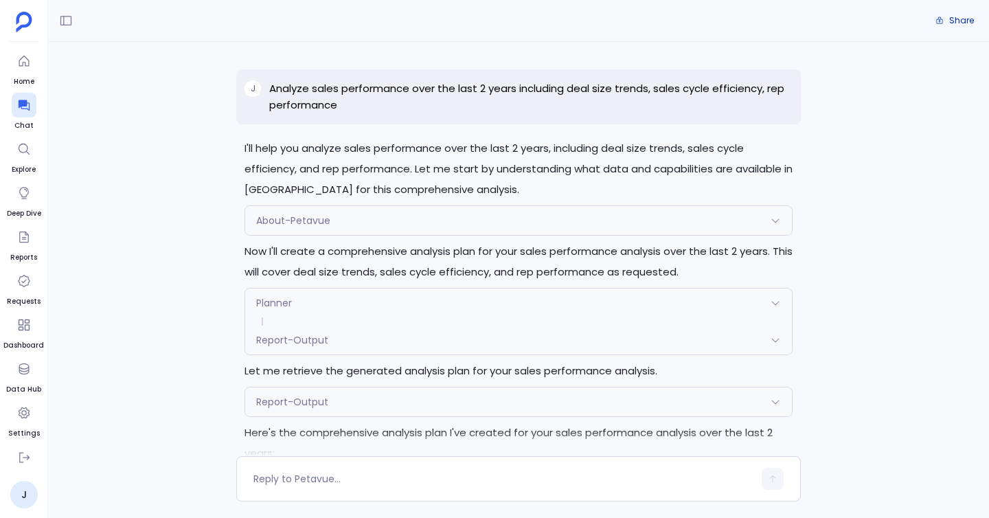
click at [955, 19] on span "Share" at bounding box center [961, 20] width 25 height 11
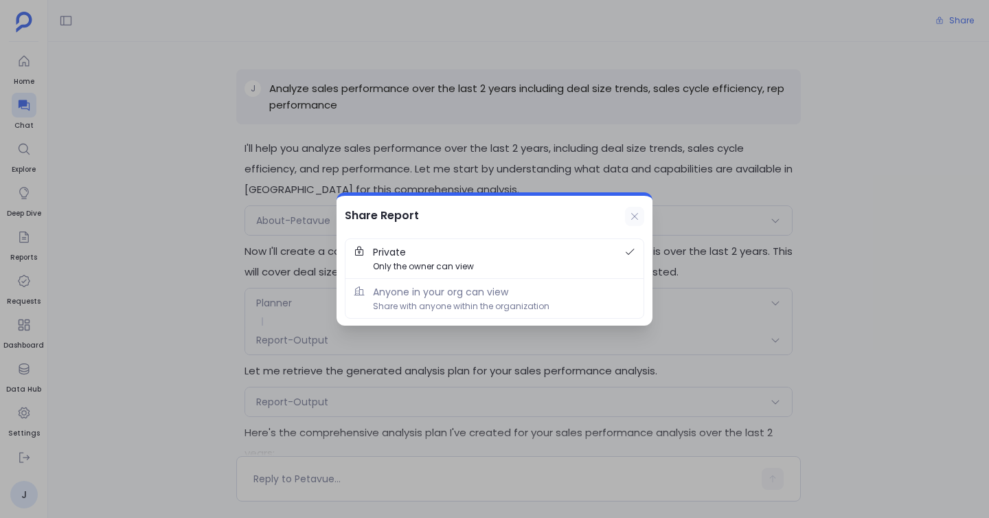
click at [631, 216] on icon at bounding box center [634, 216] width 11 height 11
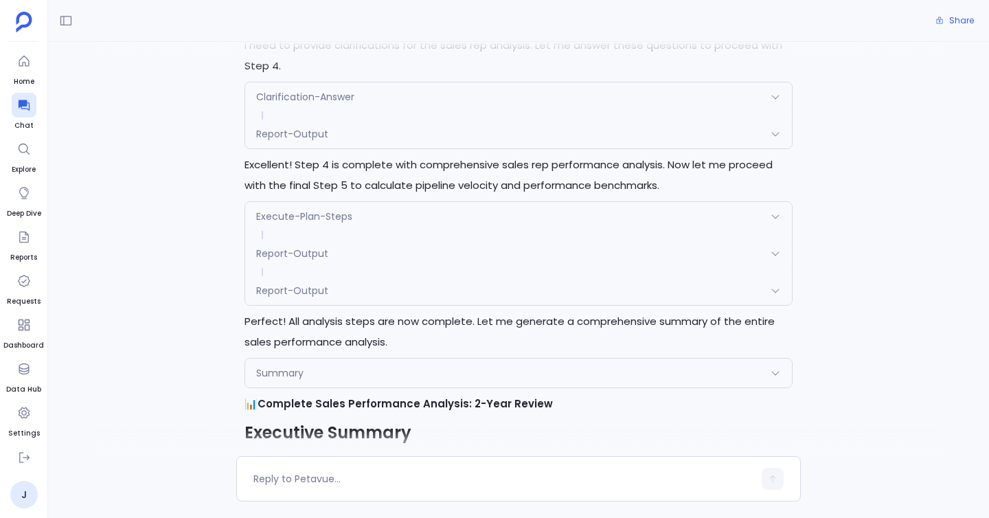
scroll to position [3914, 0]
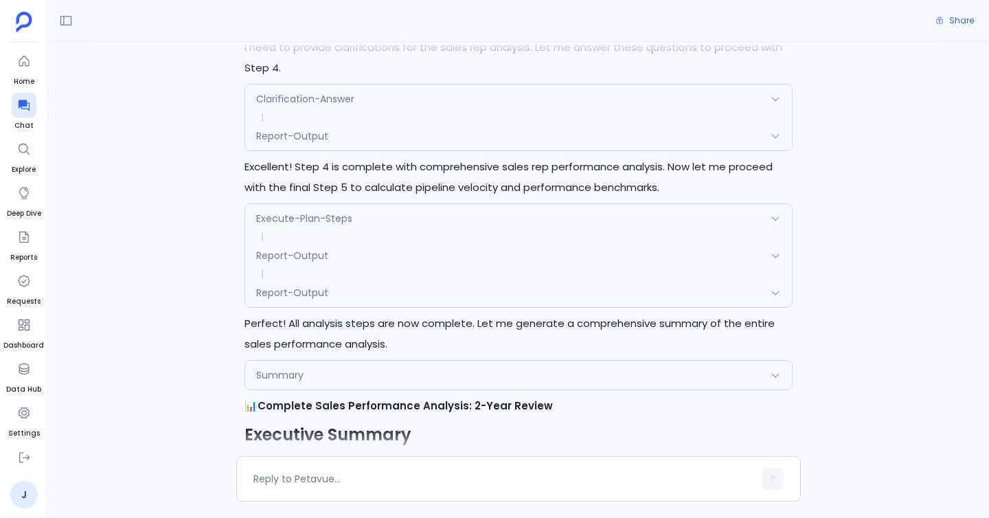
click at [345, 280] on div "Report-Output" at bounding box center [518, 292] width 547 height 29
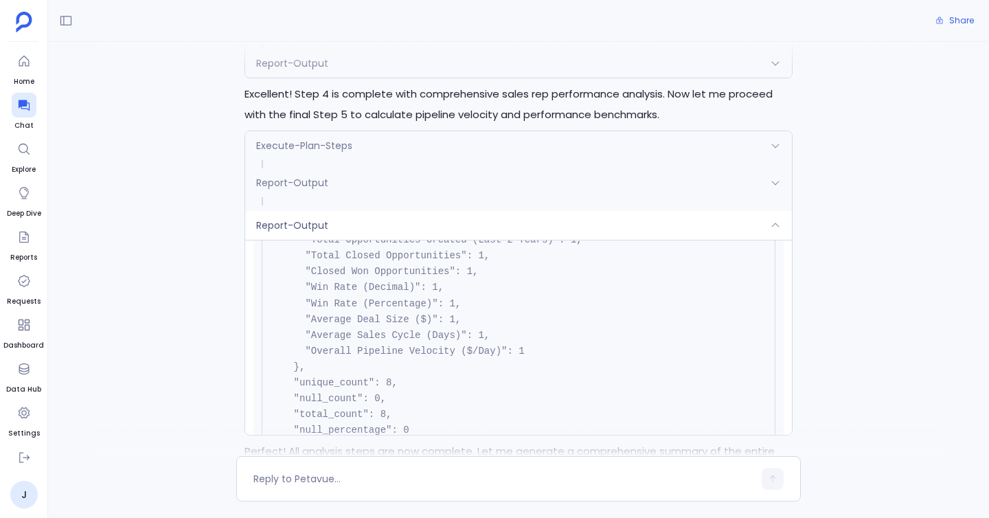
scroll to position [482, 0]
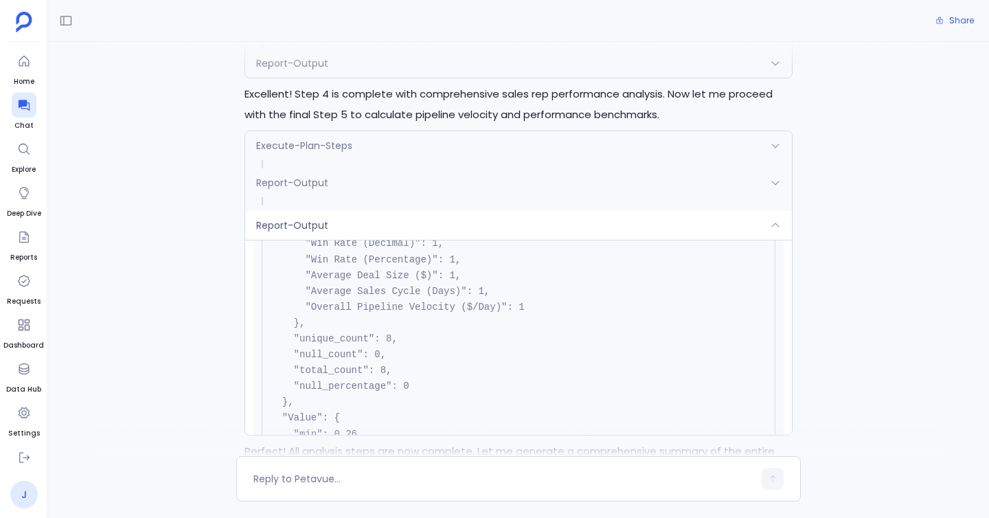
click at [14, 496] on link "J" at bounding box center [23, 494] width 27 height 27
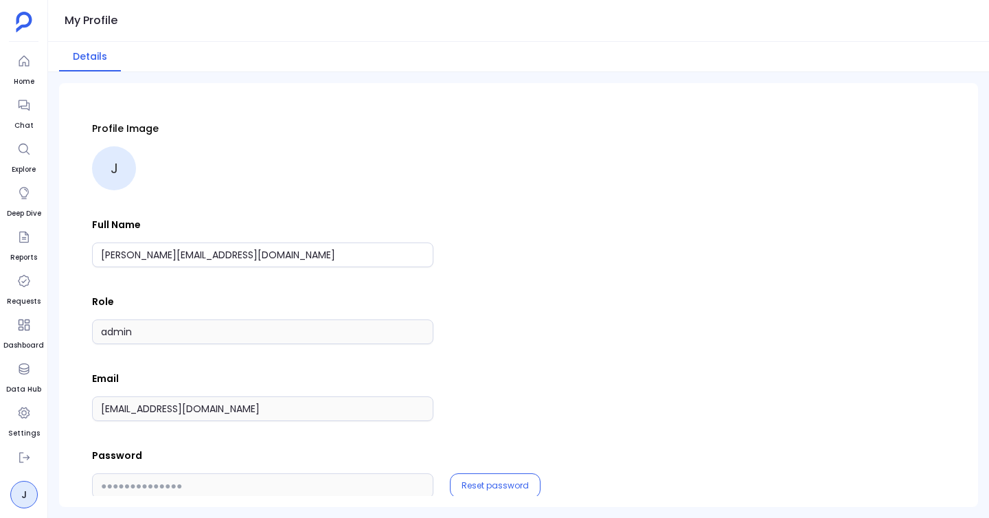
click at [299, 391] on div "Email jyotsana2@petavue.com" at bounding box center [518, 396] width 853 height 49
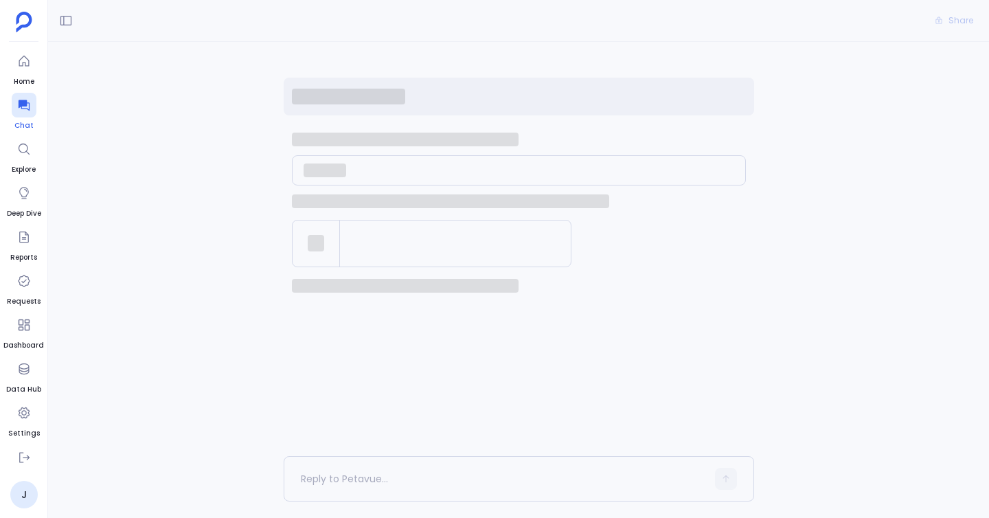
click at [35, 113] on div at bounding box center [24, 105] width 25 height 25
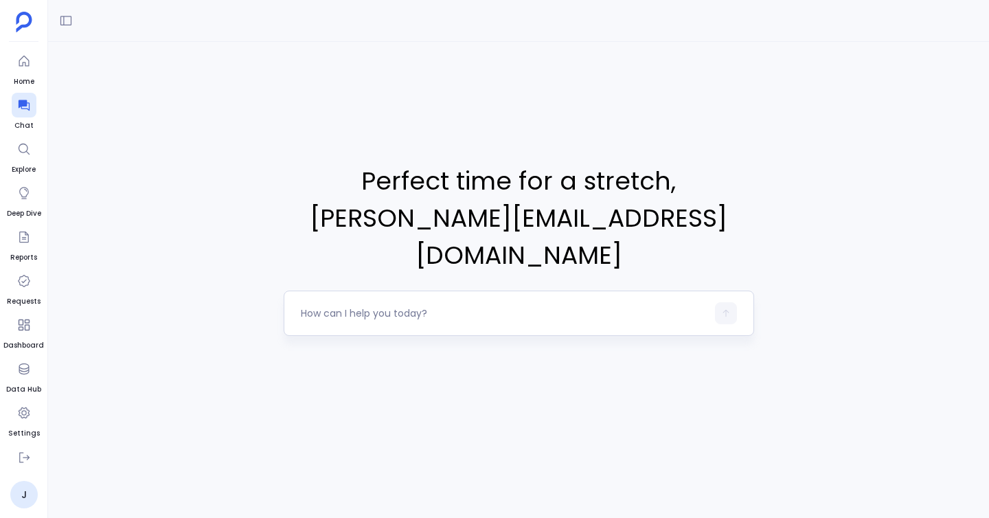
click at [376, 306] on textarea at bounding box center [504, 313] width 406 height 14
type textarea "https://staging.petavue.com/confabulate/68ccffe383e08a7a0f336e4a"
click at [457, 269] on div "Perfect time for a stretch , jyotsana@petavue.com" at bounding box center [518, 249] width 941 height 414
click at [449, 306] on textarea at bounding box center [504, 313] width 406 height 14
type textarea "Analyze sales performance over the last 2 years including deal size trends, sal…"
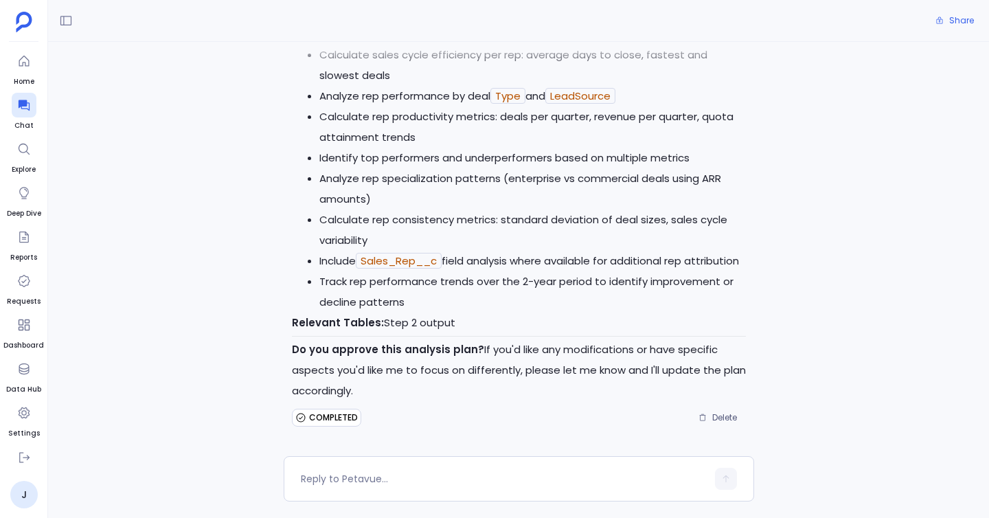
scroll to position [2266, 0]
click at [328, 479] on textarea at bounding box center [504, 479] width 406 height 14
type textarea "yes"
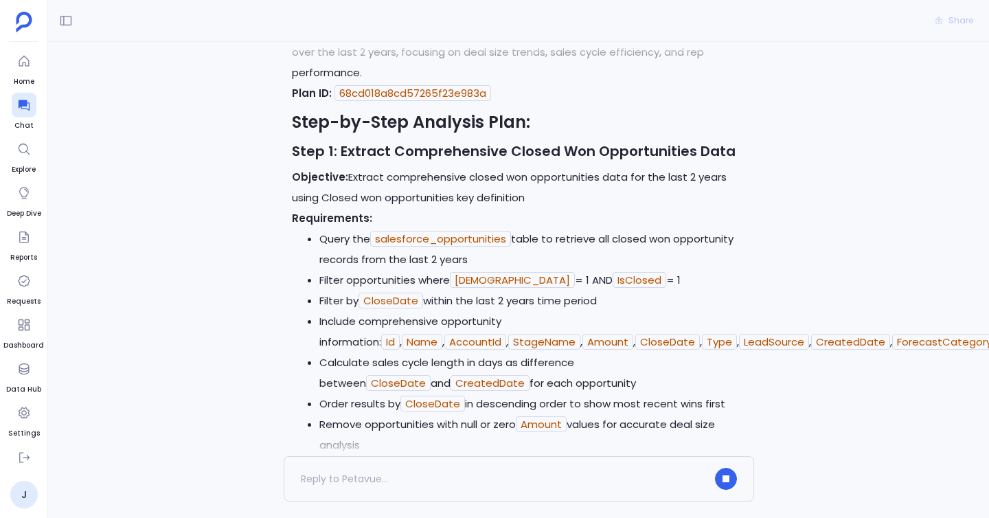
scroll to position [0, 0]
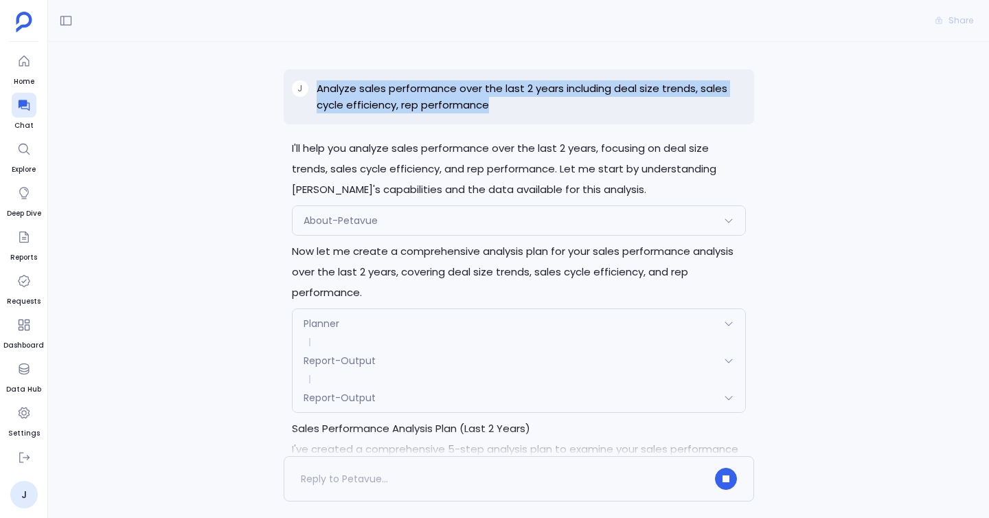
drag, startPoint x: 310, startPoint y: 83, endPoint x: 493, endPoint y: 105, distance: 184.0
click at [493, 105] on div "j Analyze sales performance over the last 2 years including deal size trends, s…" at bounding box center [519, 96] width 470 height 55
copy div "Analyze sales performance over the last 2 years including deal size trends, sal…"
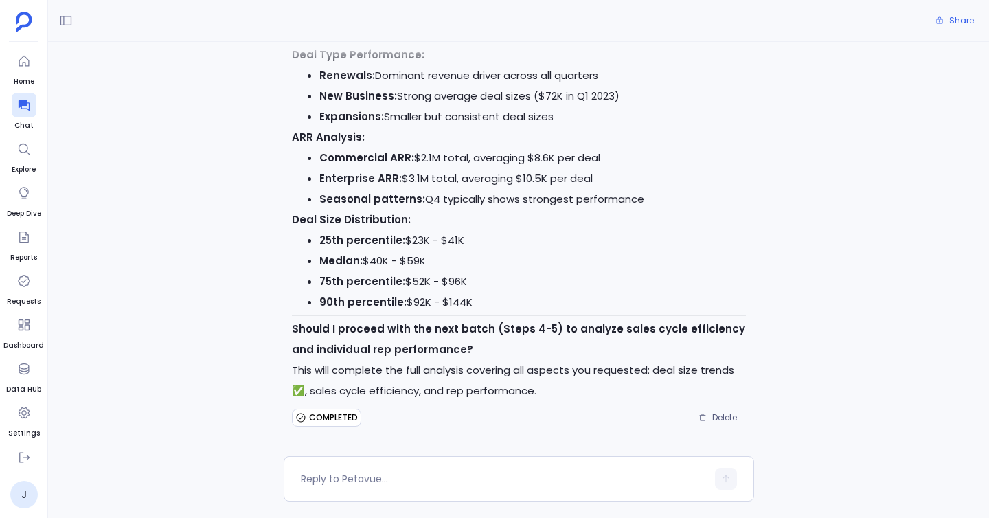
scroll to position [3680, 0]
click at [379, 473] on textarea at bounding box center [504, 479] width 406 height 14
type textarea "yes"
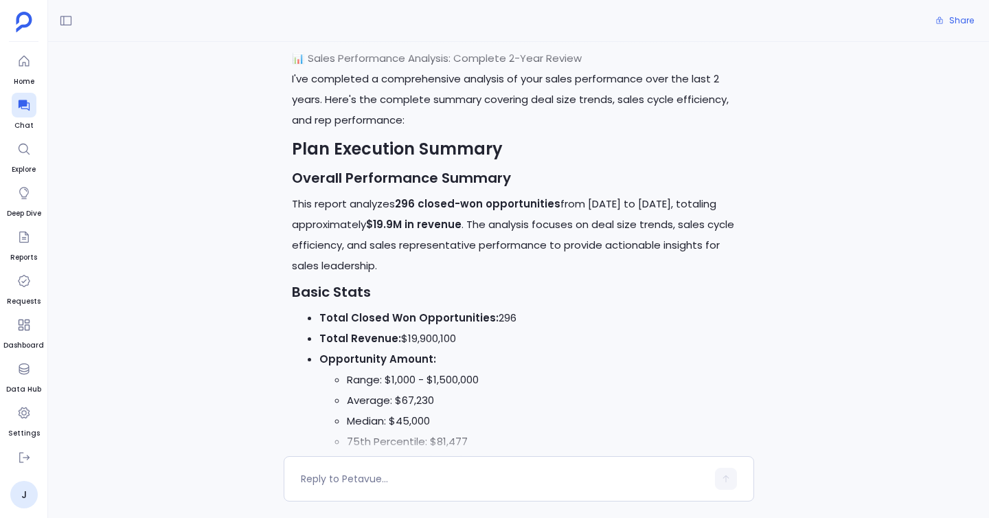
scroll to position [4344, 0]
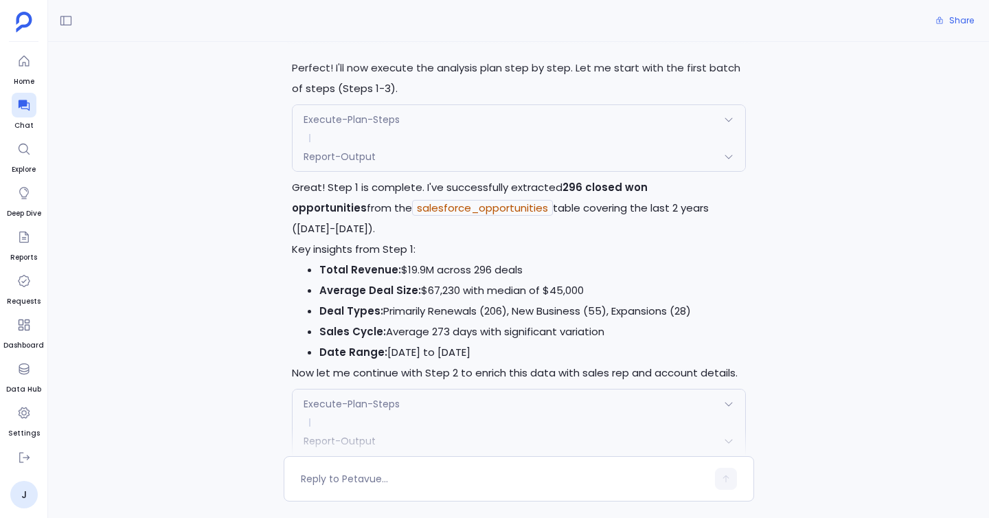
click at [381, 171] on div "Report-Output" at bounding box center [519, 156] width 453 height 29
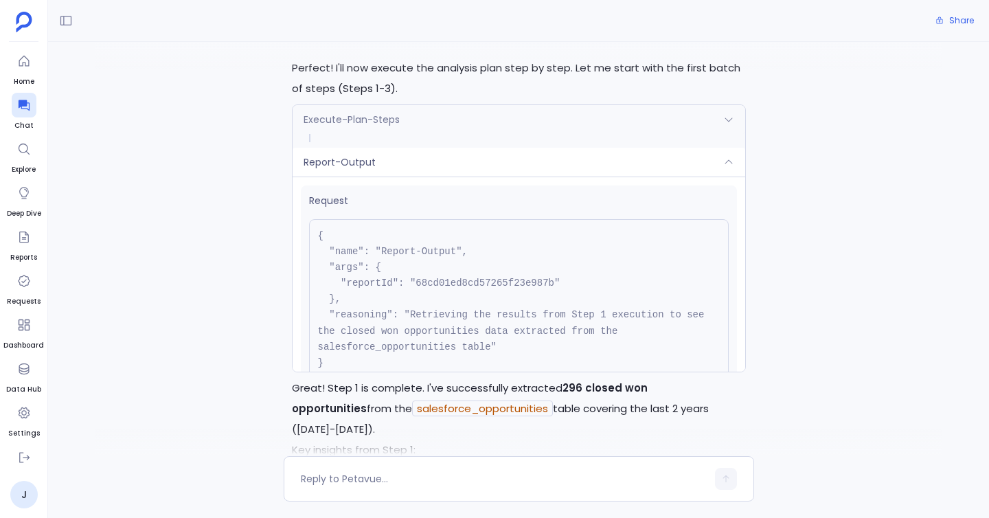
scroll to position [2719, 0]
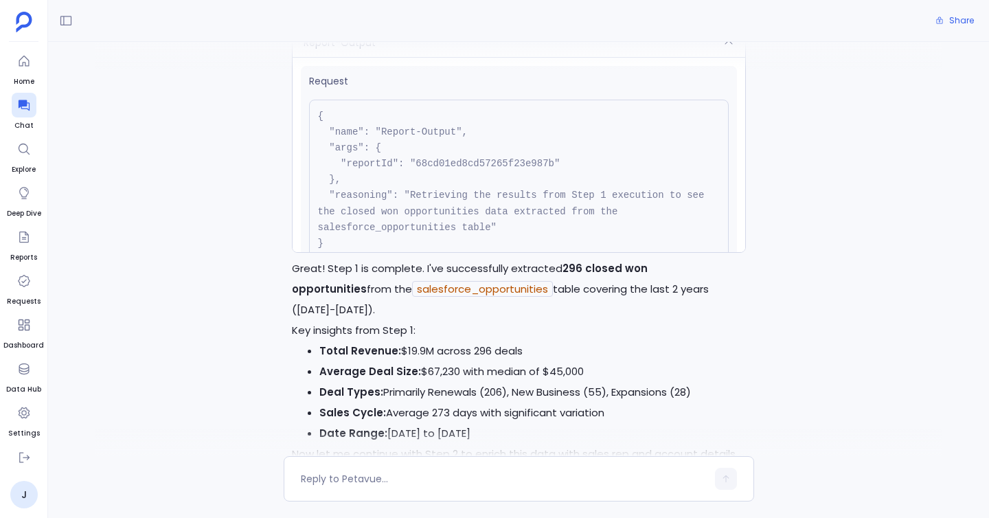
click at [439, 260] on pre "{ "name": "Report-Output", "args": { "reportId": "68cd01ed8cd57265f23e987b" }, …" at bounding box center [519, 180] width 420 height 161
copy pre "68cd01ed8cd57265f23e987b"
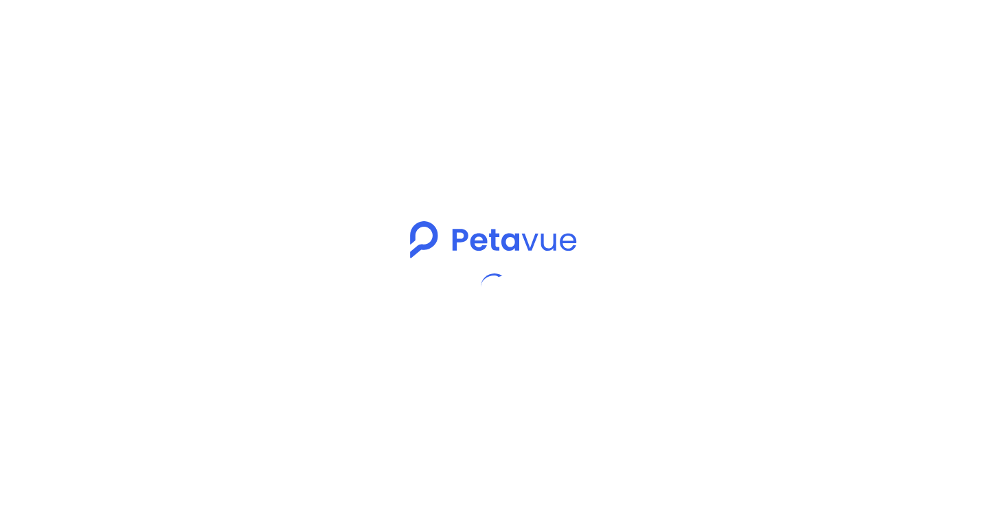
click at [24, 112] on div at bounding box center [494, 259] width 989 height 518
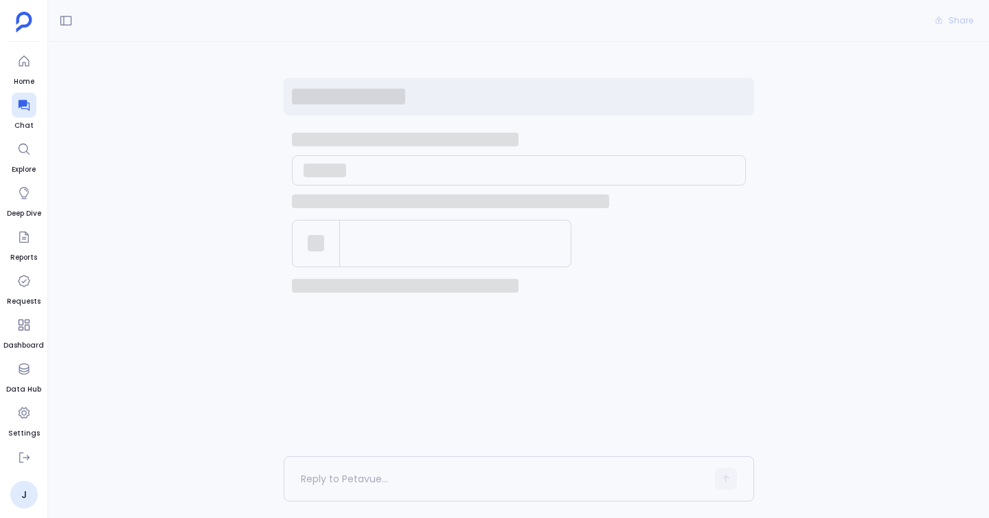
click at [24, 112] on div at bounding box center [24, 105] width 25 height 25
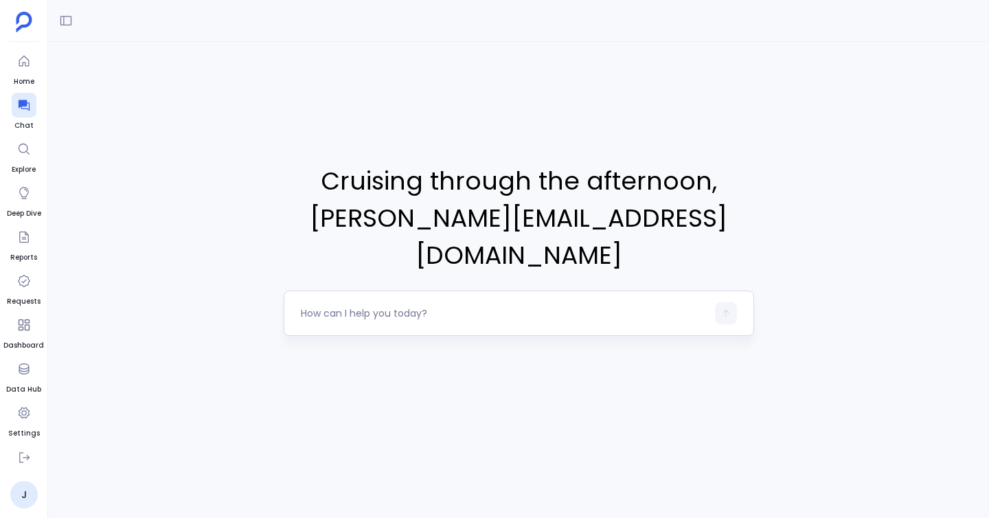
click at [328, 306] on textarea at bounding box center [504, 313] width 406 height 14
type textarea "Analyze sales performance over the last 2 years including deal size trends, sal…"
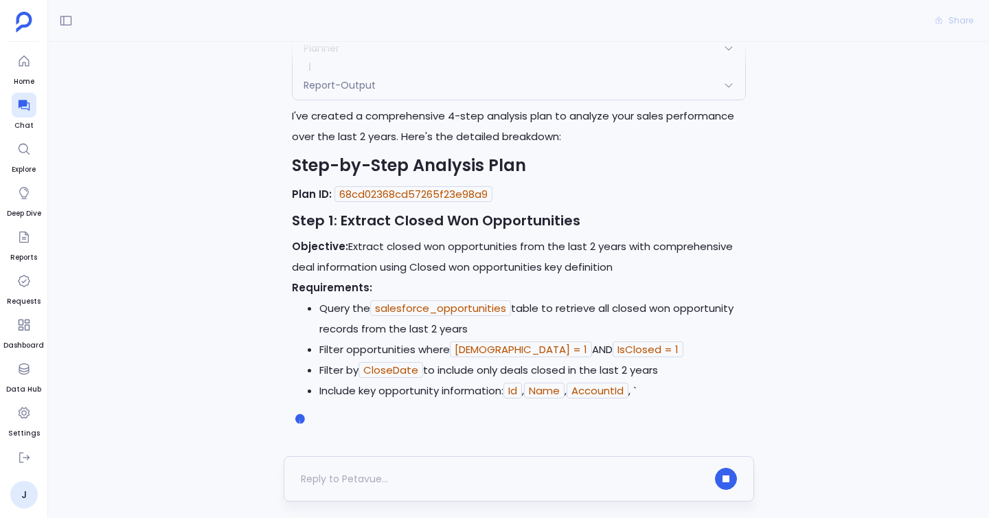
click at [317, 464] on div at bounding box center [519, 478] width 470 height 45
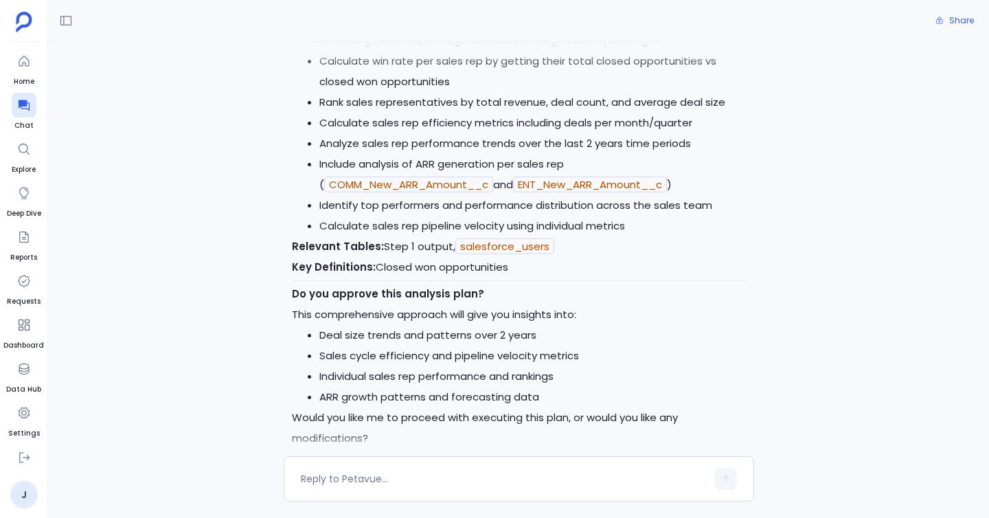
scroll to position [1890, 0]
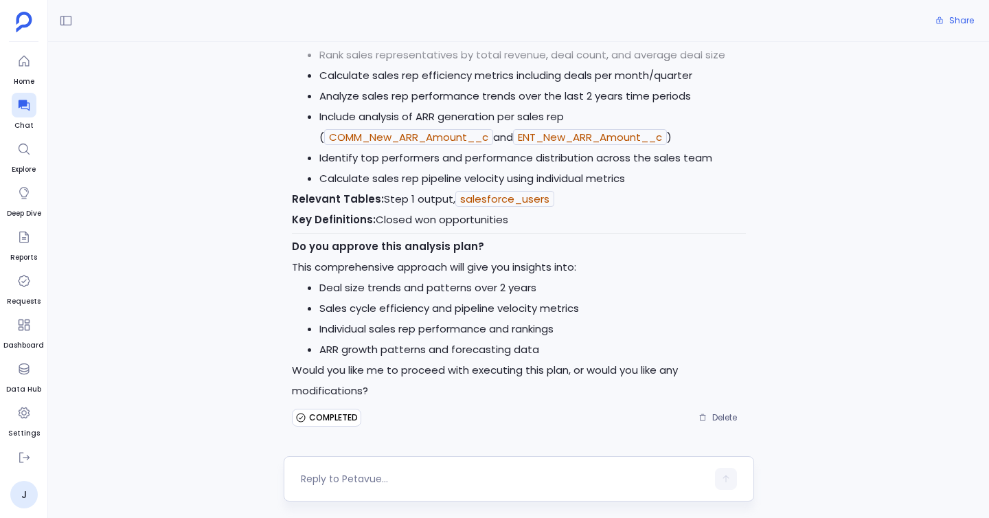
click at [335, 483] on textarea at bounding box center [504, 479] width 406 height 14
type textarea "yes"
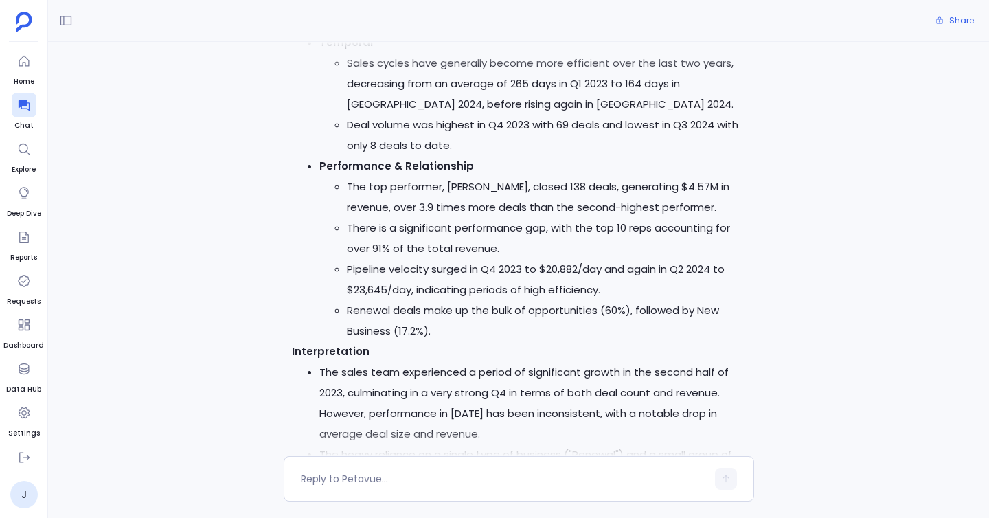
scroll to position [4362, 0]
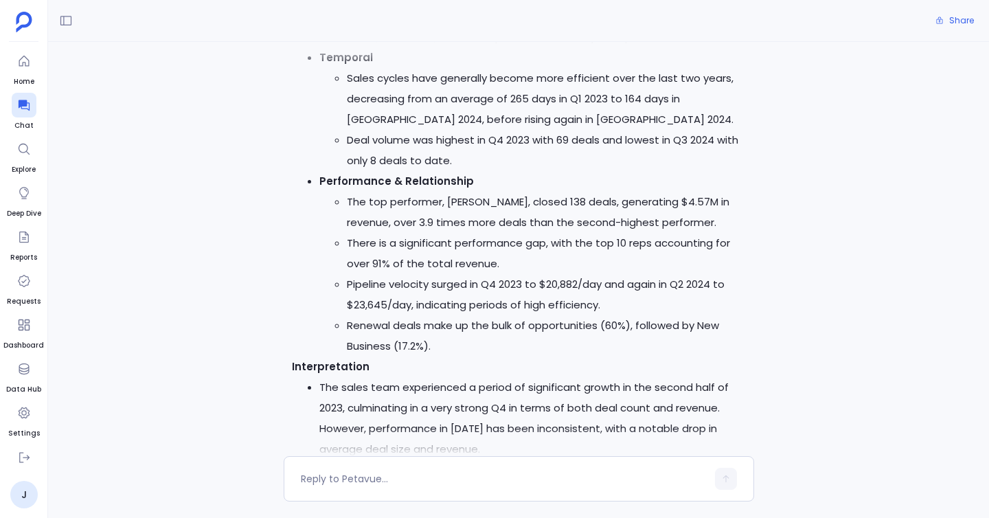
click at [304, 322] on ul "Financial The average deal size peaked in Q4 2023 at $81,481, followed by a sig…" at bounding box center [519, 98] width 454 height 515
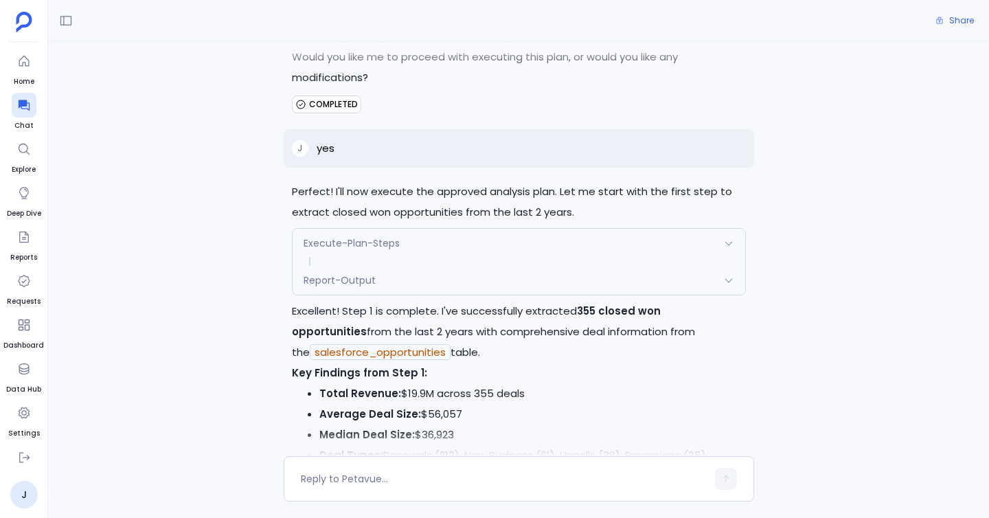
scroll to position [2185, 0]
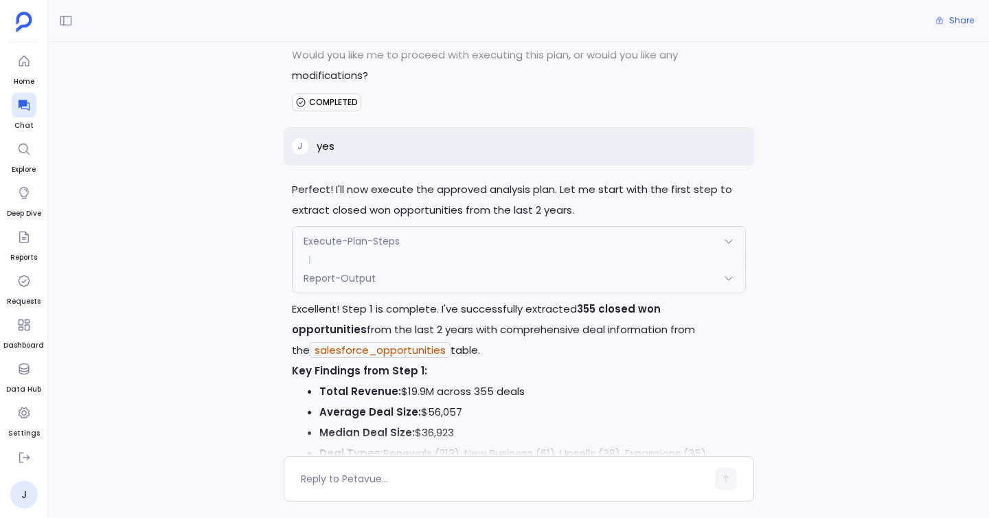
click at [358, 285] on span "Report-Output" at bounding box center [340, 278] width 72 height 14
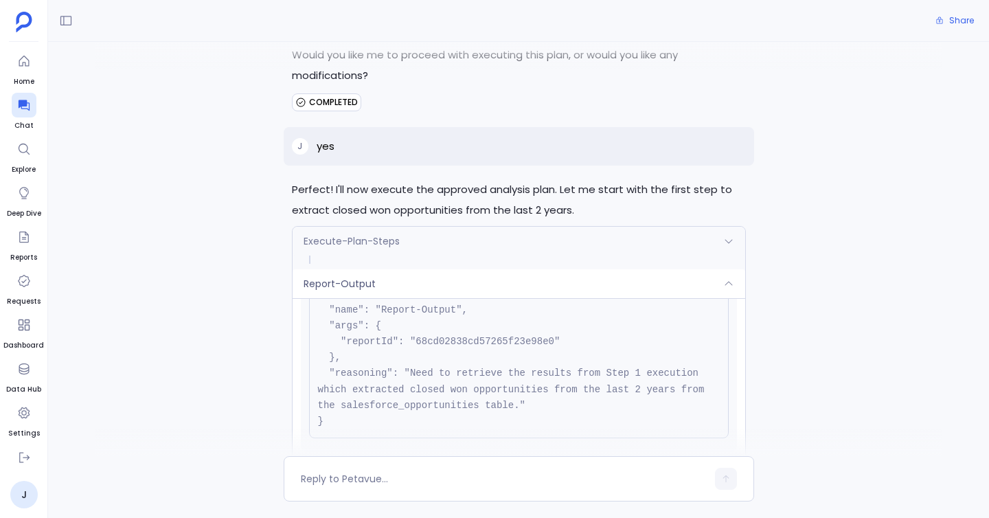
scroll to position [64, 0]
click at [459, 356] on pre "{ "name": "Report-Output", "args": { "reportId": "68cd02838cd57265f23e98e0" }, …" at bounding box center [519, 357] width 420 height 161
copy pre "68cd02838cd57265f23e98e0"
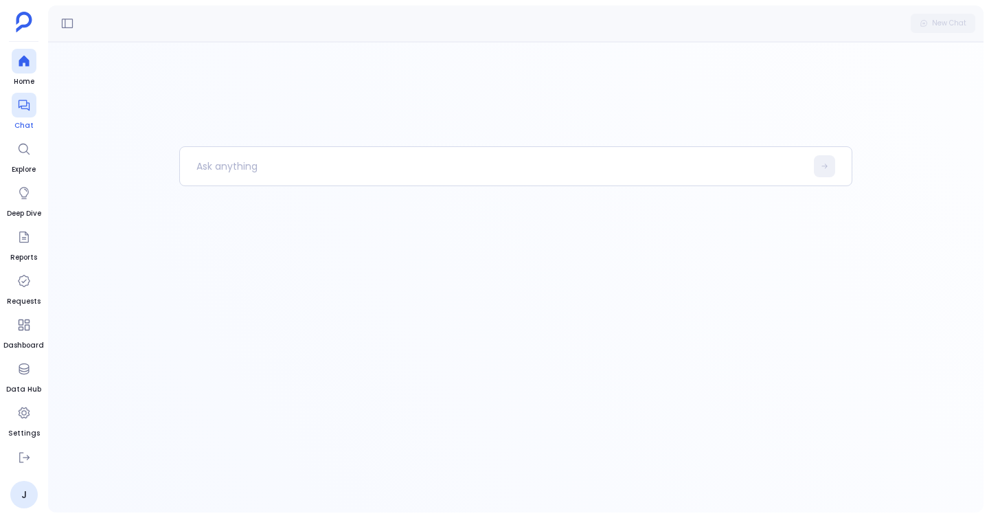
click at [26, 108] on icon at bounding box center [23, 105] width 11 height 11
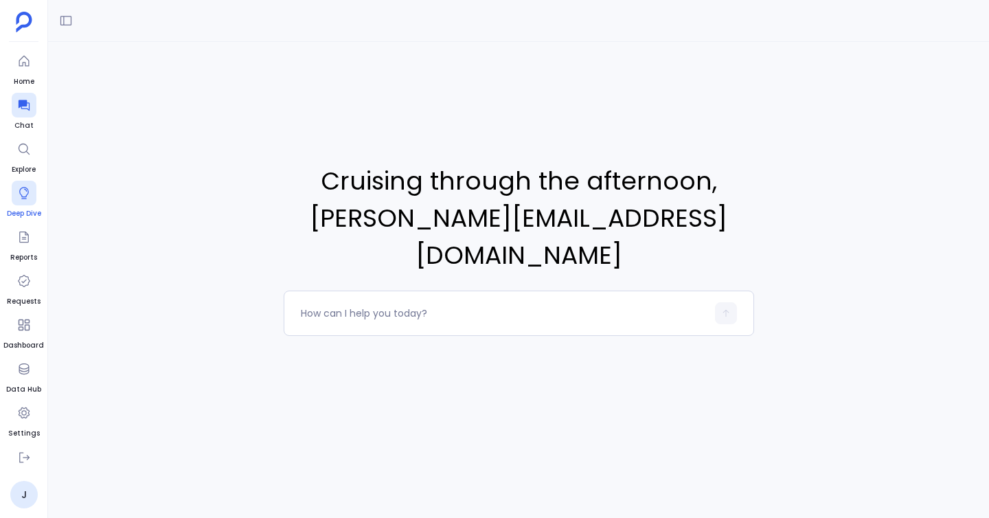
click at [23, 190] on icon at bounding box center [24, 193] width 14 height 14
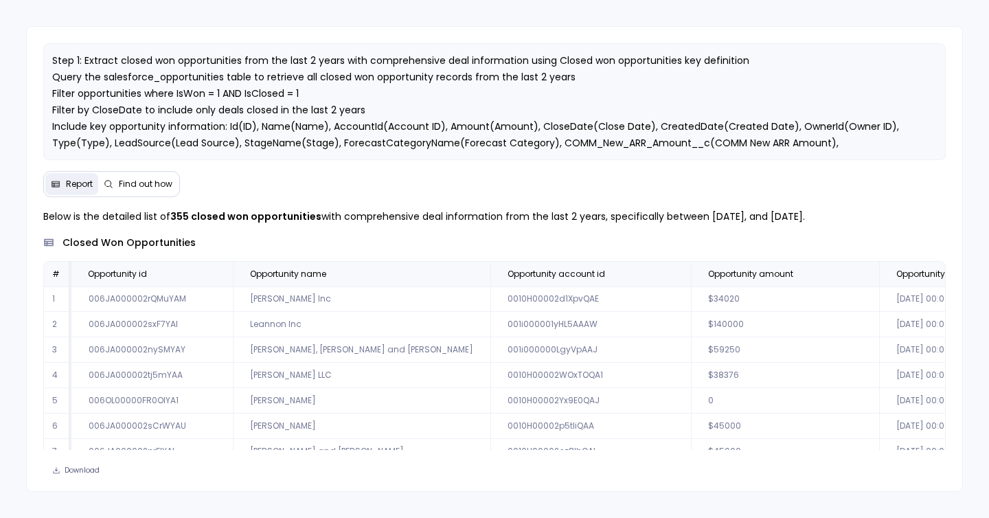
click at [150, 190] on button "Find out how" at bounding box center [138, 184] width 80 height 22
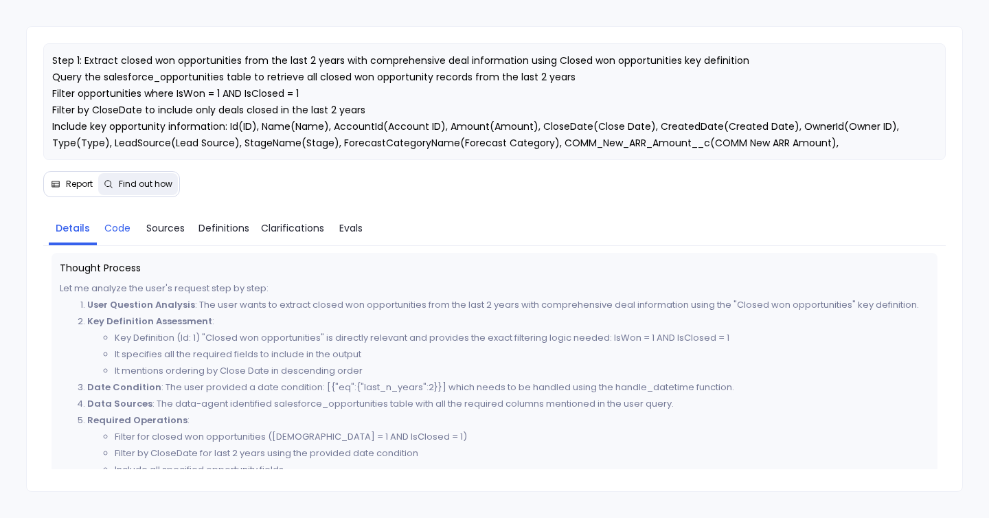
click at [113, 233] on span "Code" at bounding box center [117, 227] width 26 height 15
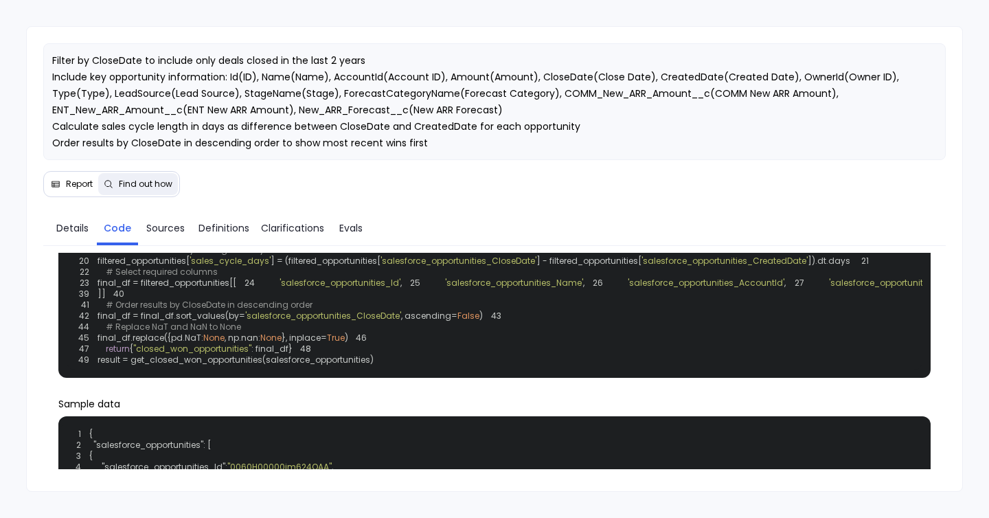
scroll to position [149, 0]
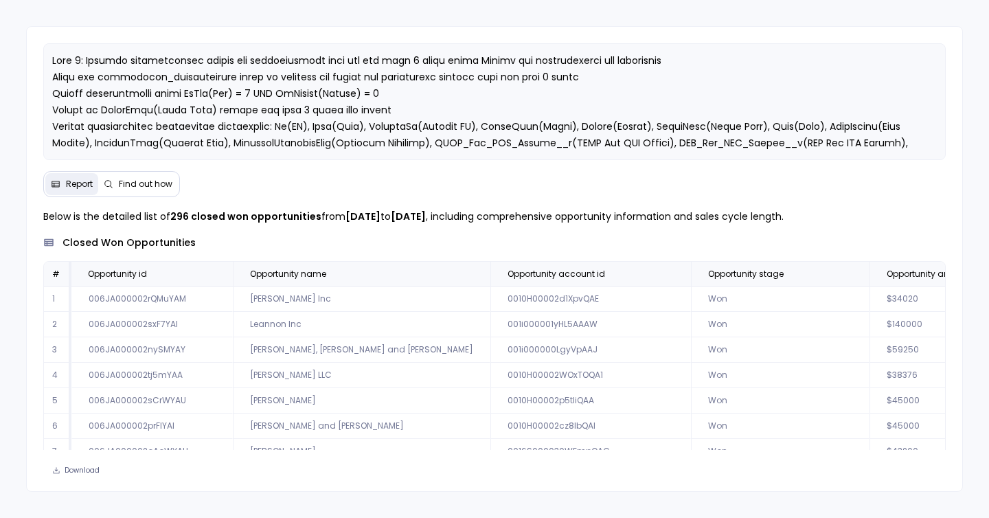
click at [131, 183] on span "Find out how" at bounding box center [146, 184] width 54 height 11
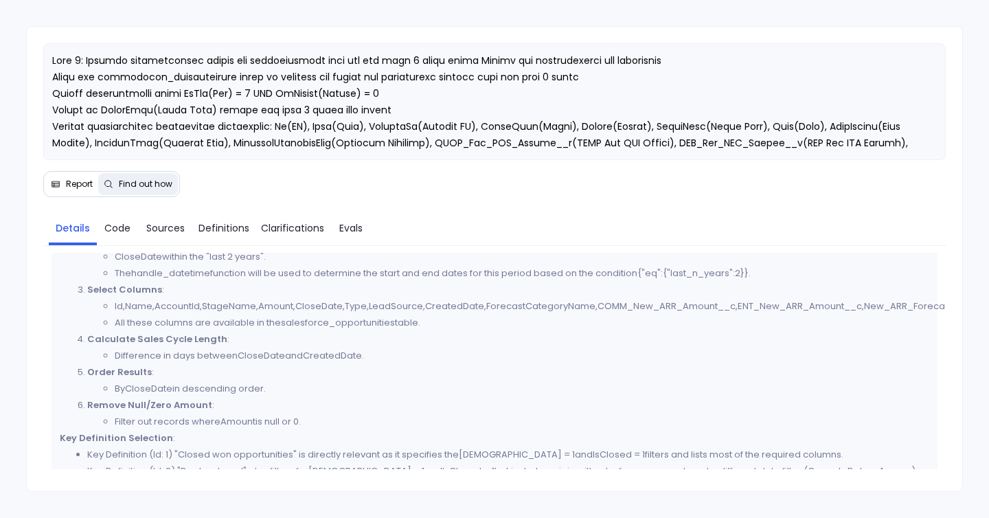
scroll to position [146, 0]
click at [128, 232] on span "Code" at bounding box center [117, 227] width 26 height 15
